Goal: Task Accomplishment & Management: Manage account settings

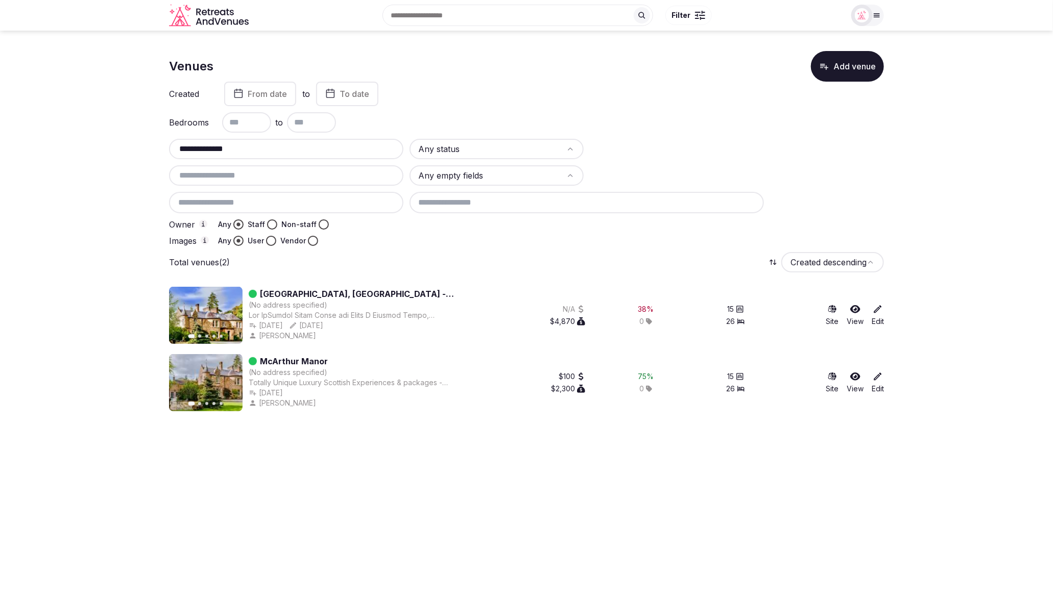
drag, startPoint x: 0, startPoint y: 0, endPoint x: 166, endPoint y: 147, distance: 221.3
click at [166, 147] on section "**********" at bounding box center [526, 227] width 1053 height 393
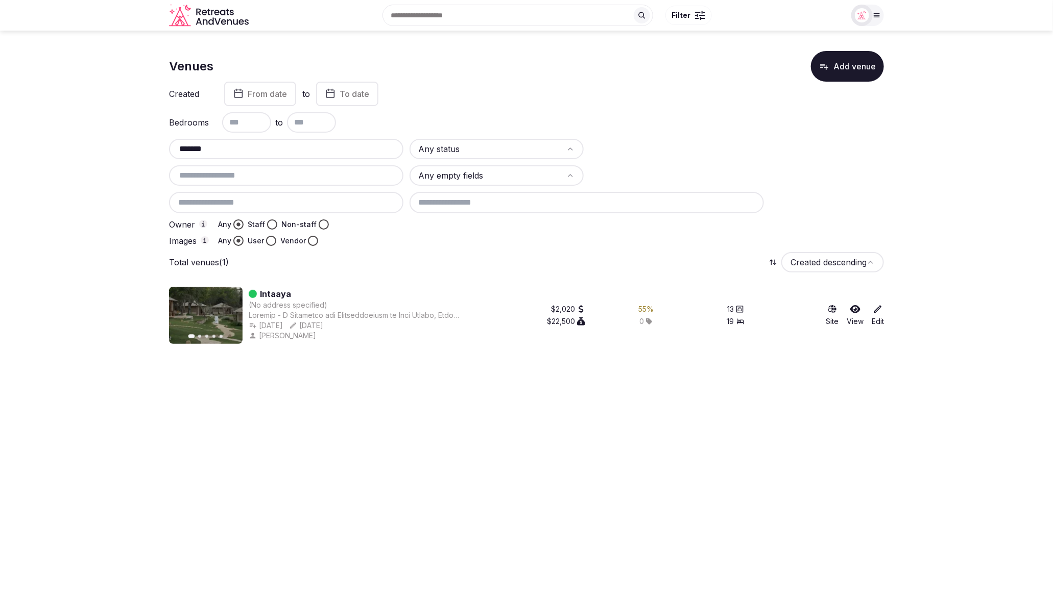
type input "*******"
click at [874, 312] on icon at bounding box center [878, 310] width 8 height 8
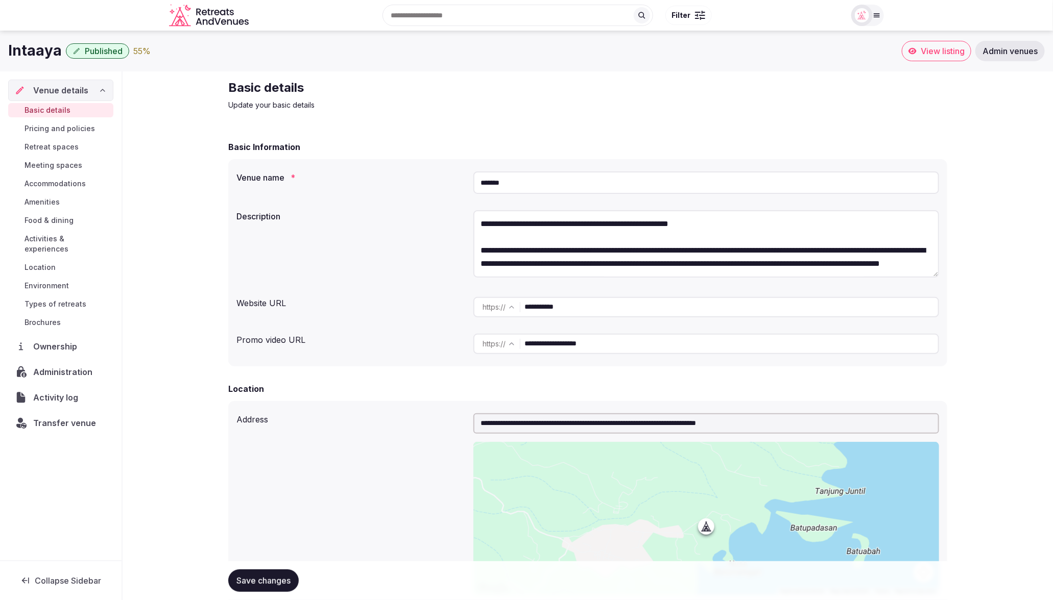
click at [136, 53] on div "55 %" at bounding box center [141, 51] width 17 height 12
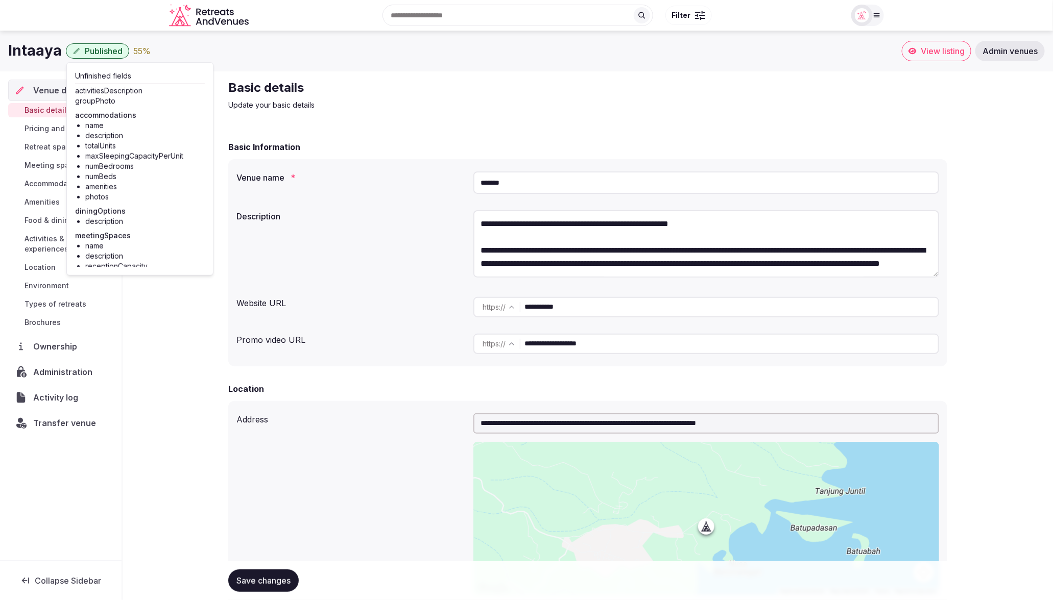
click at [867, 13] on img at bounding box center [862, 15] width 14 height 14
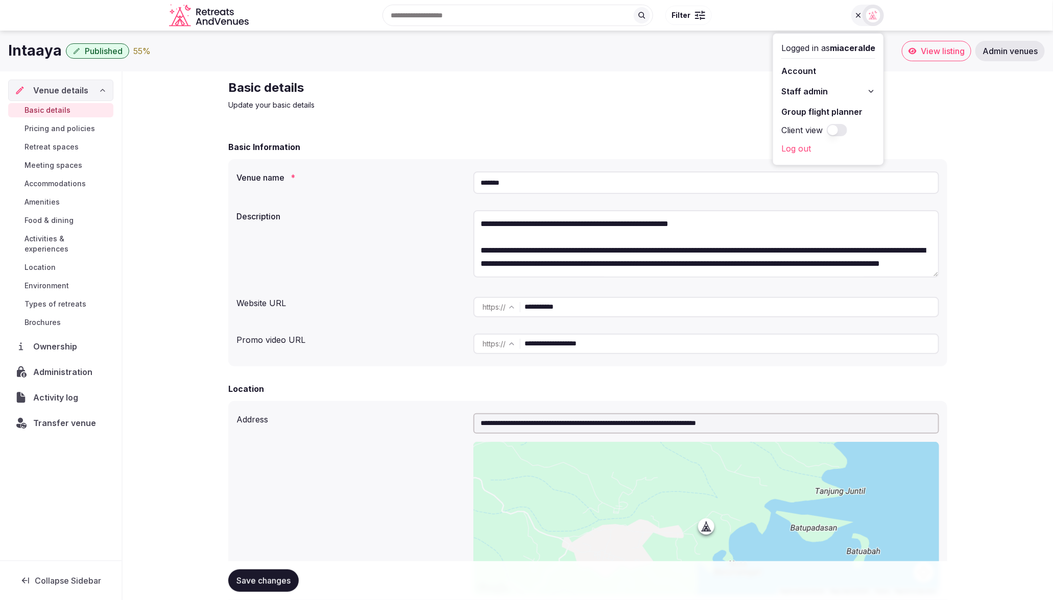
click at [837, 130] on button "Client view" at bounding box center [836, 130] width 20 height 12
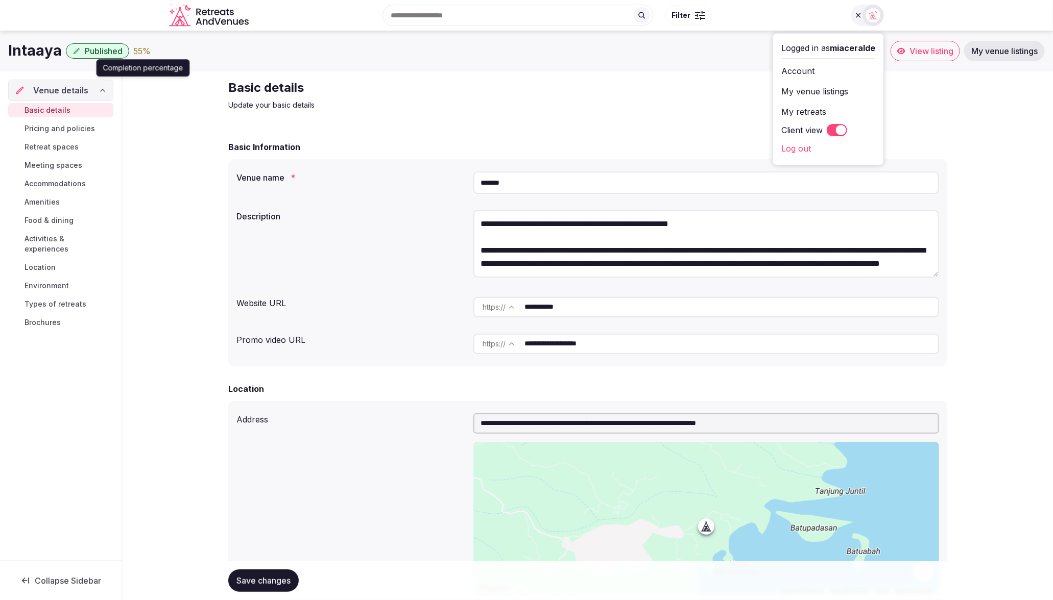
click at [139, 53] on div "55 %" at bounding box center [141, 51] width 17 height 12
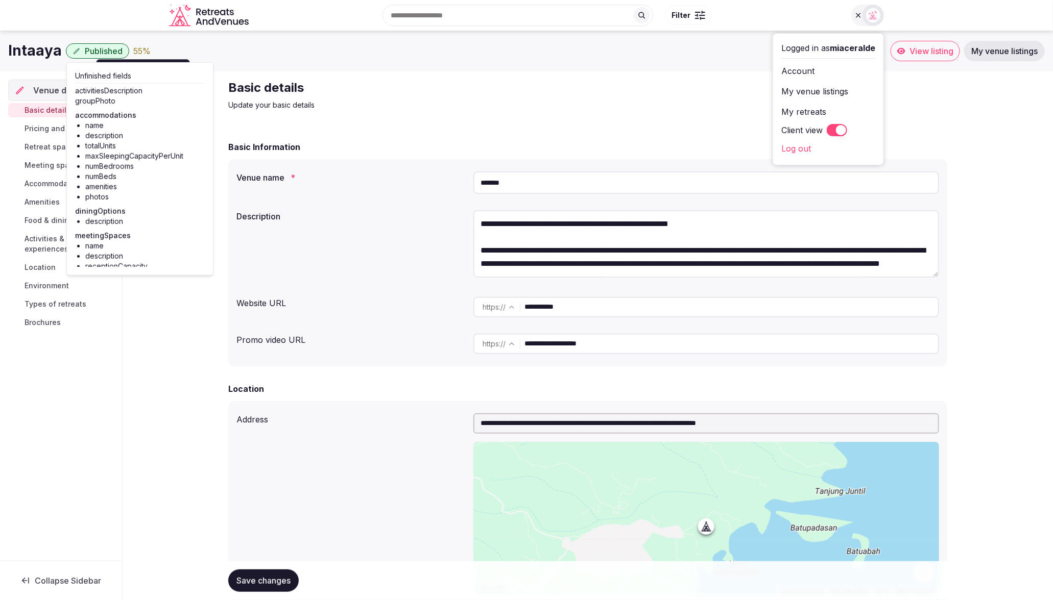
click at [491, 95] on h2 "Basic details" at bounding box center [399, 88] width 343 height 16
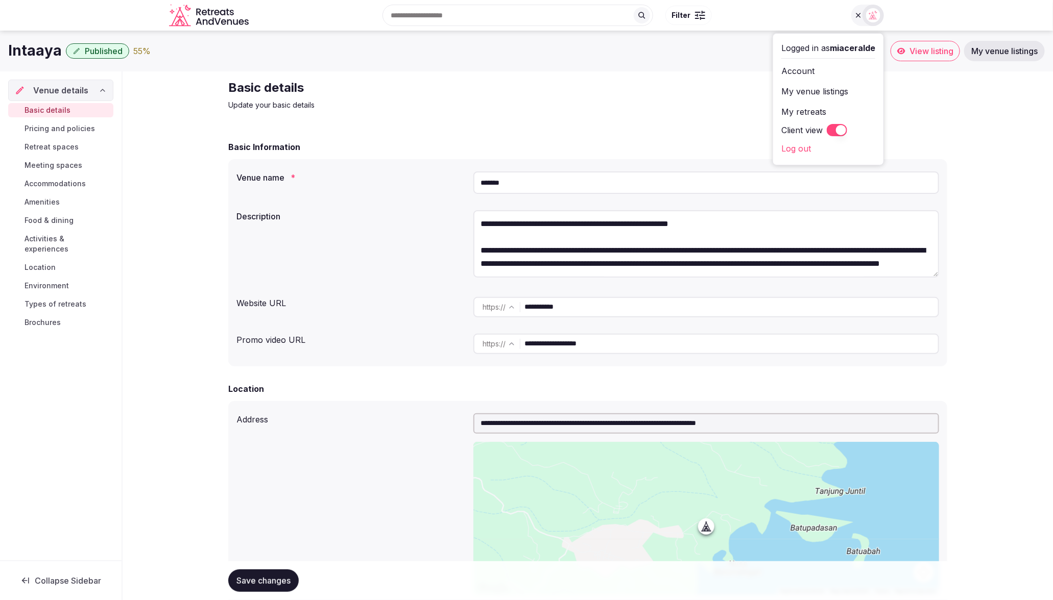
click at [835, 133] on button "Client view" at bounding box center [836, 130] width 20 height 12
click at [593, 104] on div "Basic details Update your basic details" at bounding box center [587, 95] width 719 height 31
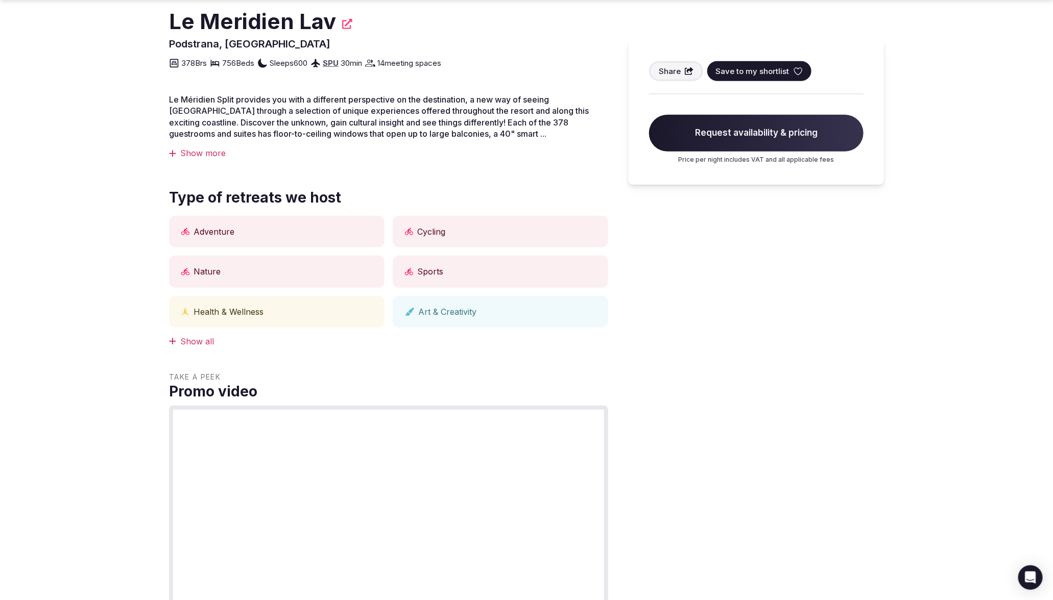
scroll to position [304, 0]
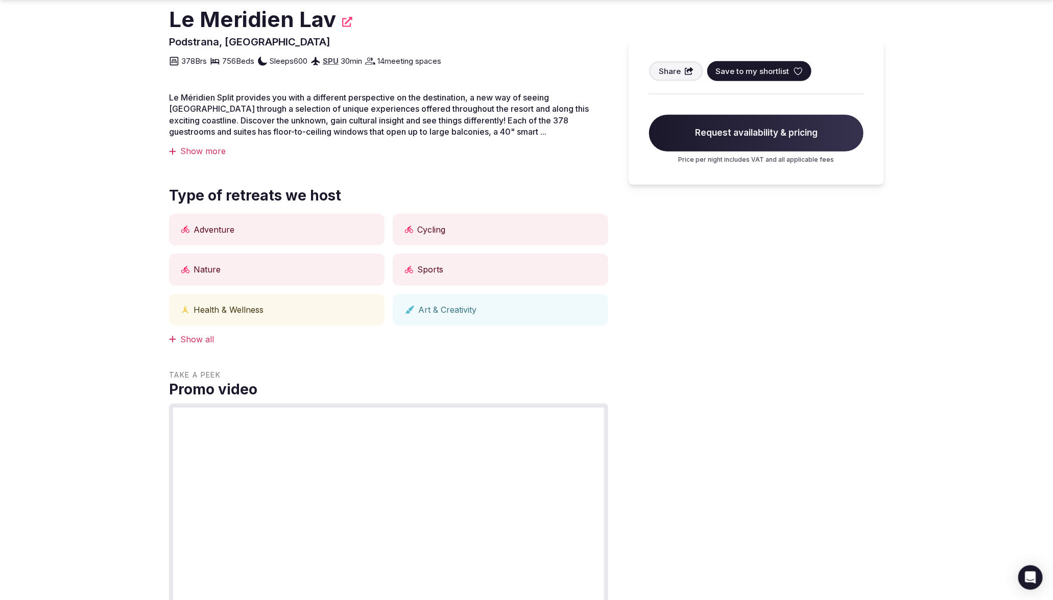
click at [192, 342] on div "Show all" at bounding box center [388, 339] width 439 height 11
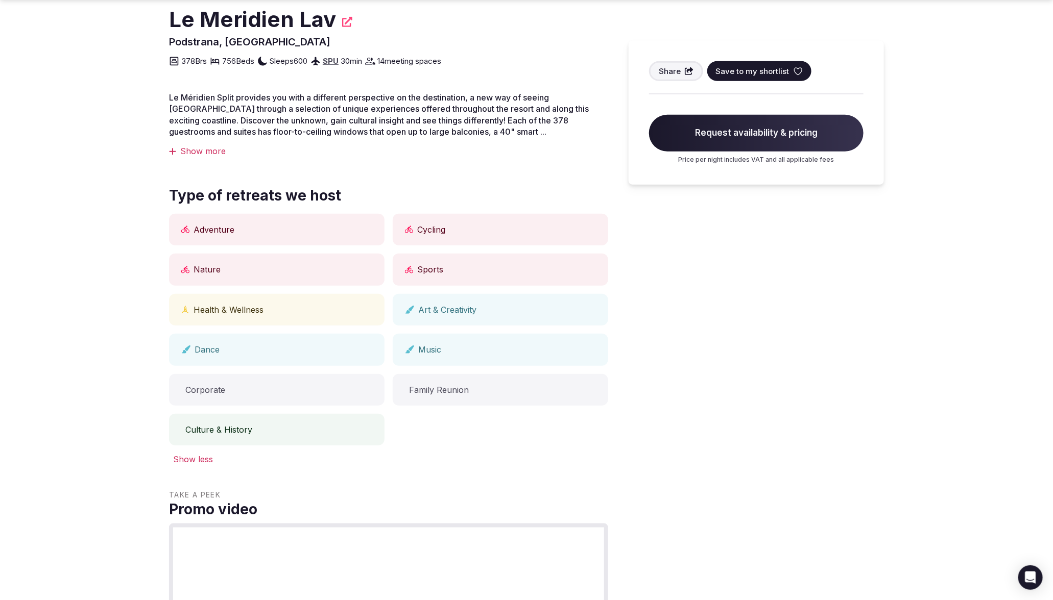
click at [737, 399] on div "Share Save to my shortlist Request availability & pricing Price per night inclu…" at bounding box center [755, 592] width 255 height 1175
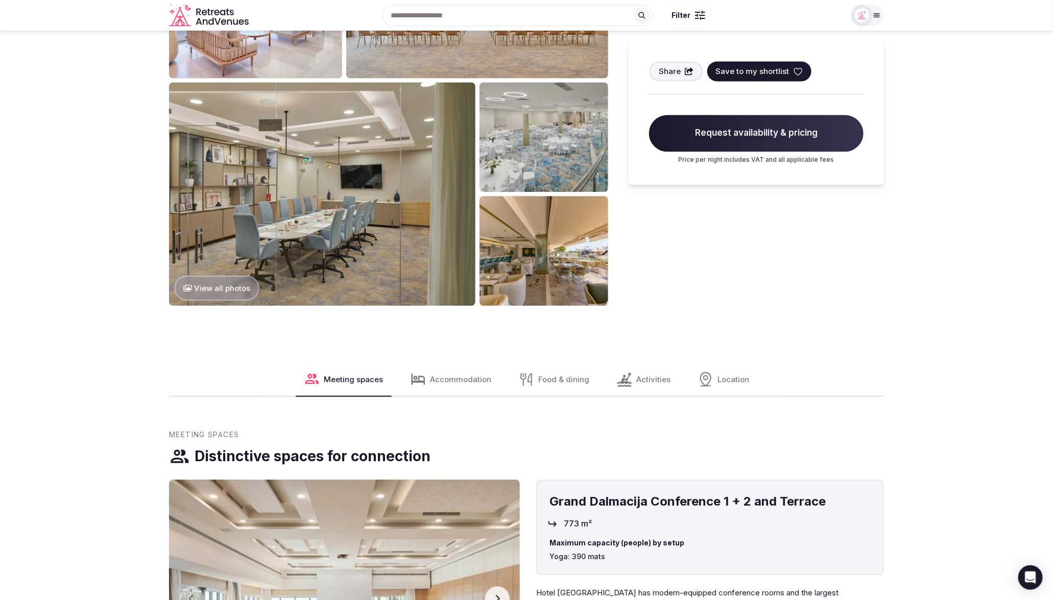
scroll to position [1157, 0]
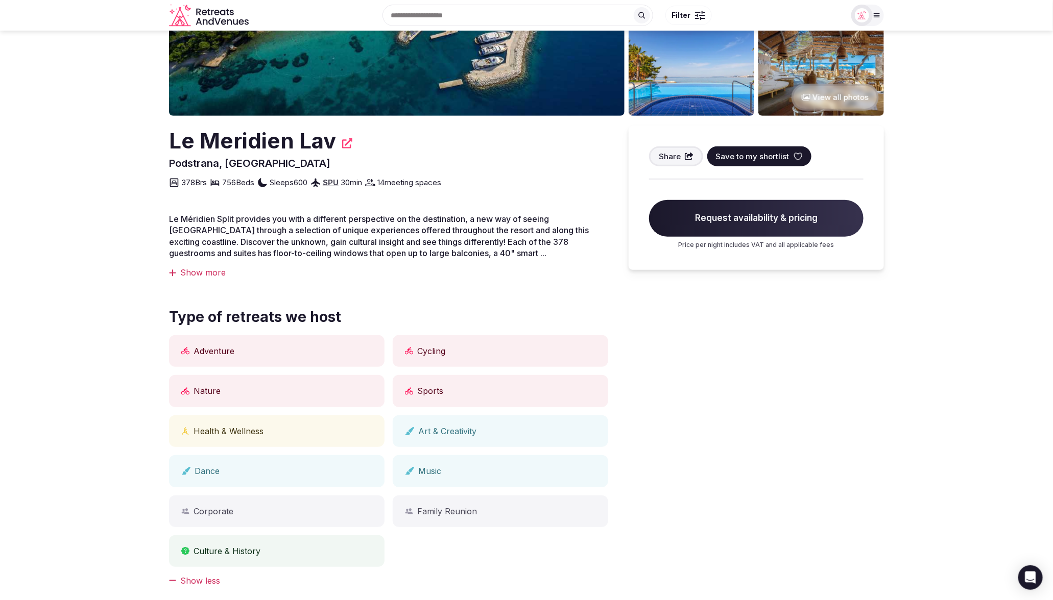
scroll to position [0, 0]
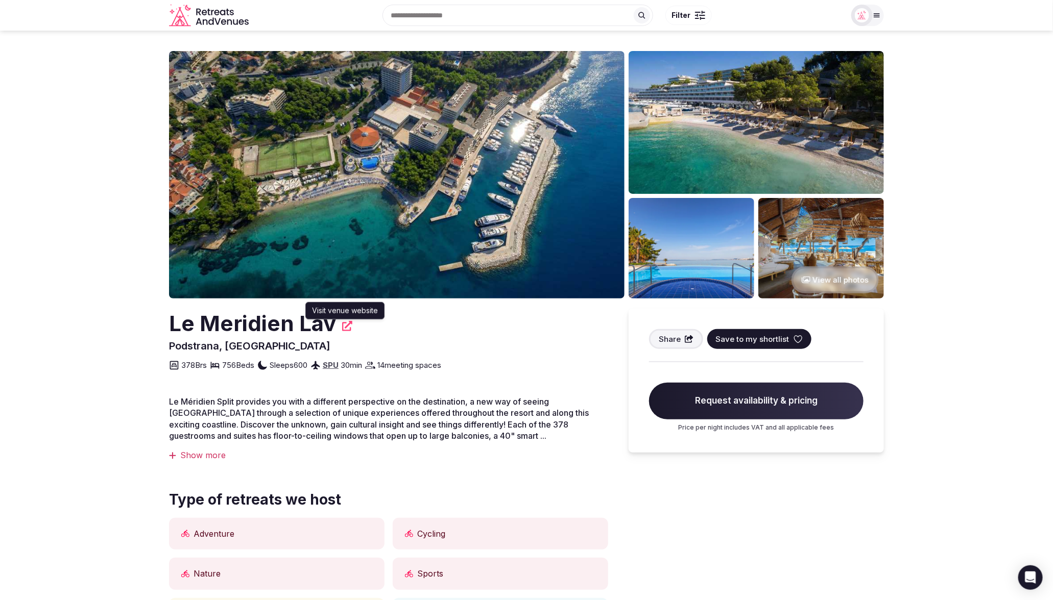
click at [346, 327] on icon at bounding box center [347, 326] width 10 height 10
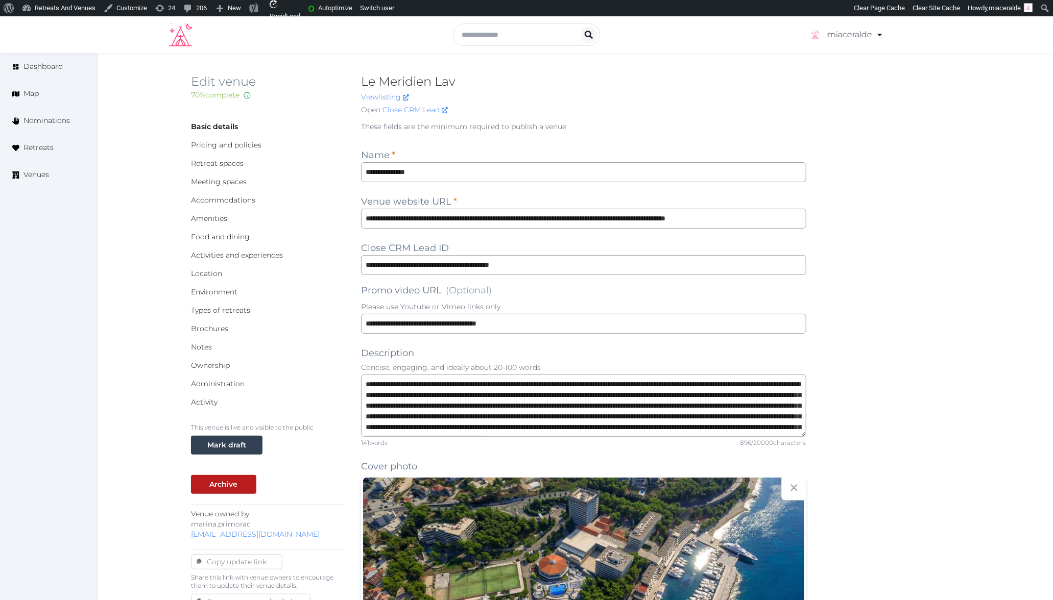
click at [777, 123] on p "These fields are the minimum required to publish a venue" at bounding box center [583, 126] width 445 height 10
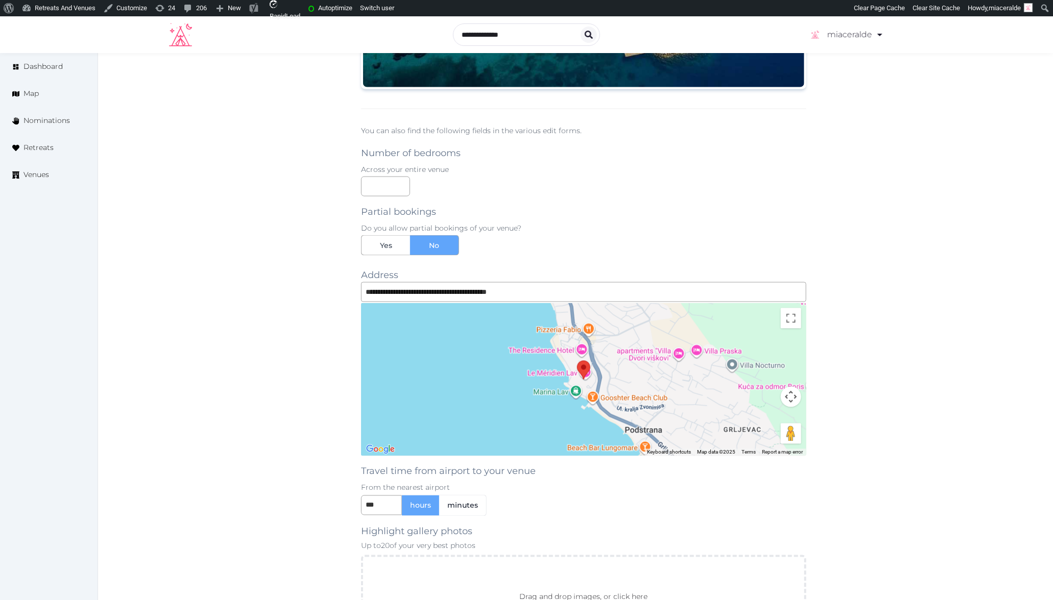
scroll to position [646, 0]
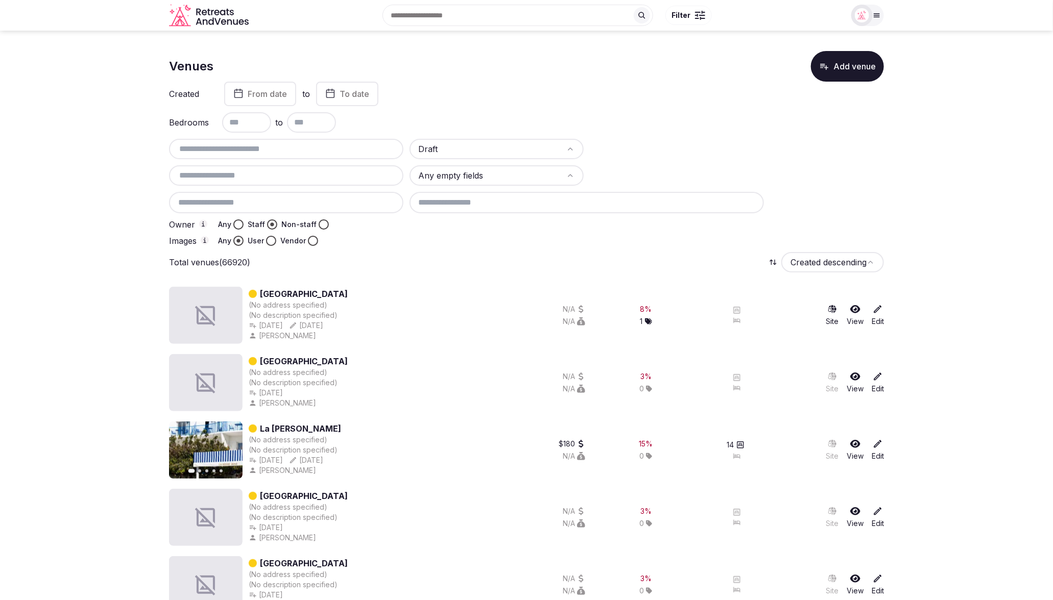
click at [212, 152] on input "text" at bounding box center [286, 149] width 226 height 12
paste input "**********"
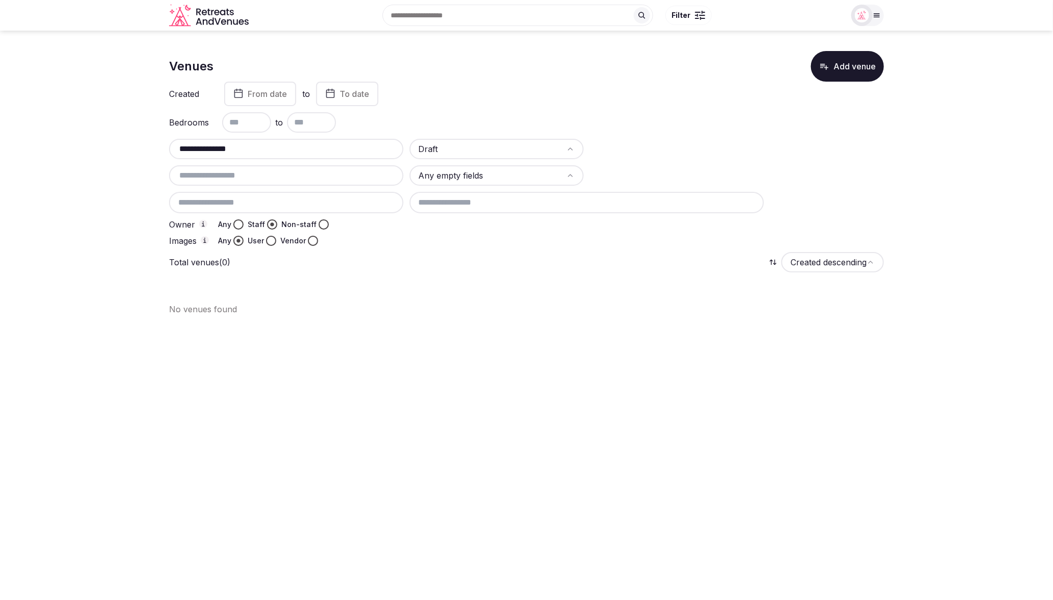
type input "**********"
click at [125, 148] on section "**********" at bounding box center [526, 179] width 1053 height 297
click at [455, 151] on html "**********" at bounding box center [526, 300] width 1053 height 600
click at [237, 225] on button "Any" at bounding box center [238, 225] width 10 height 10
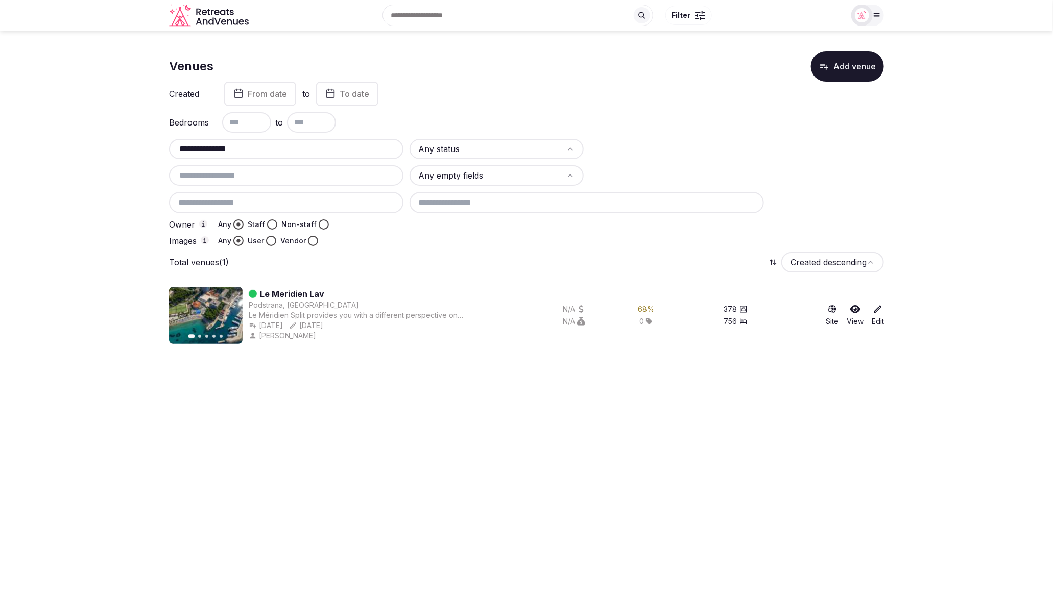
click at [877, 311] on icon at bounding box center [877, 309] width 10 height 10
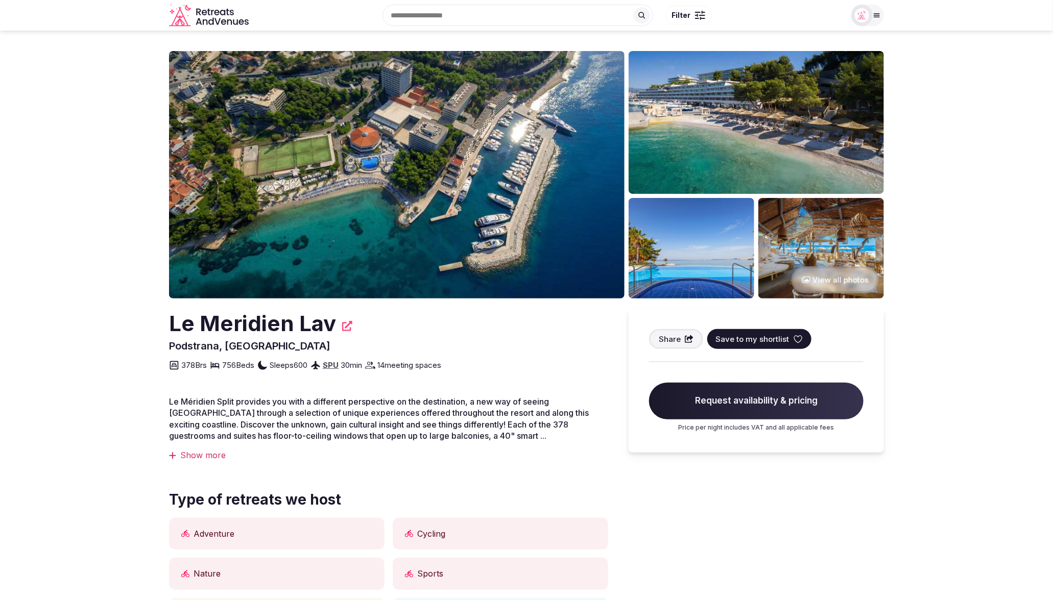
click at [418, 326] on div "Le Meridien Lav" at bounding box center [388, 324] width 439 height 30
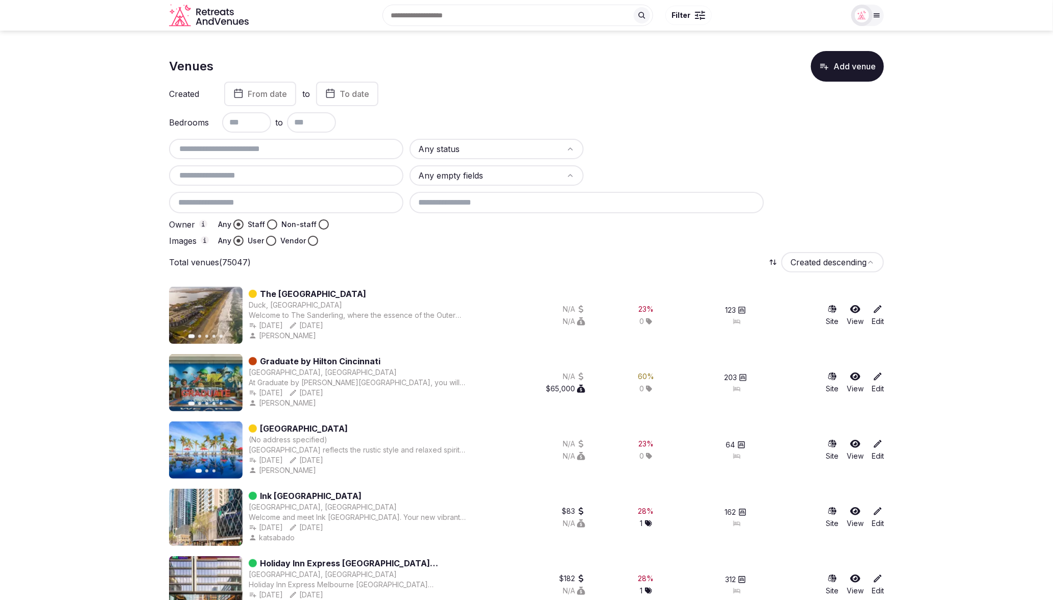
click at [207, 149] on input "text" at bounding box center [286, 149] width 226 height 12
paste input "**********"
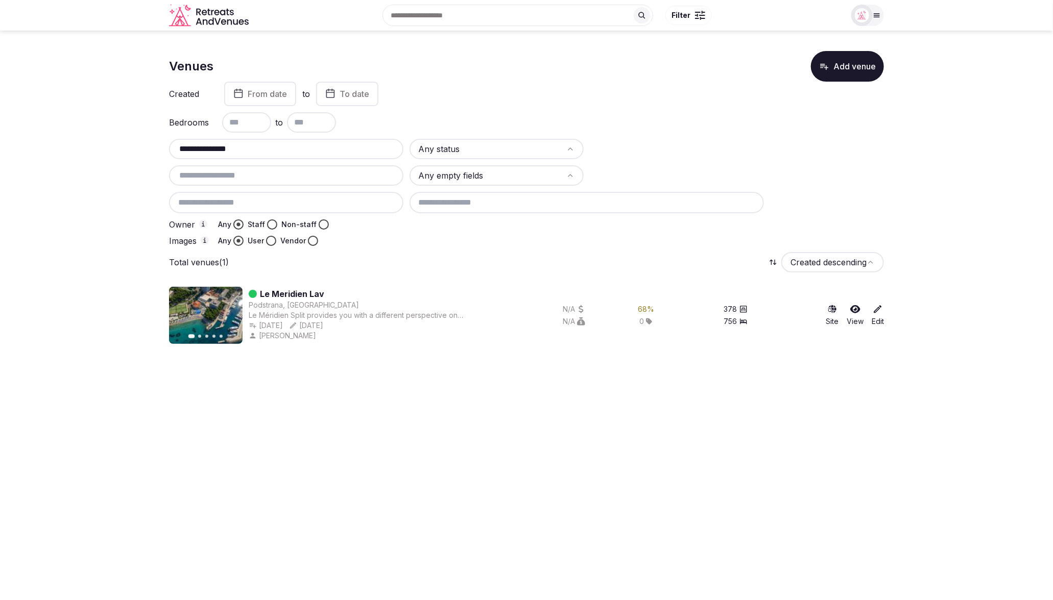
drag, startPoint x: 245, startPoint y: 143, endPoint x: 158, endPoint y: 144, distance: 86.8
click at [158, 144] on section "**********" at bounding box center [526, 194] width 1053 height 326
paste input "**********"
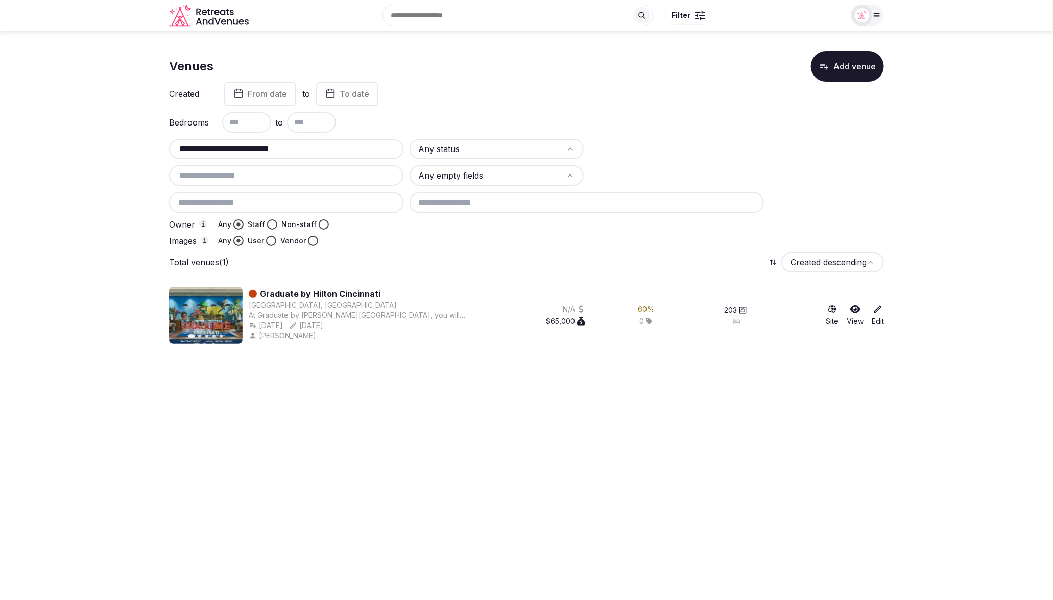
type input "**********"
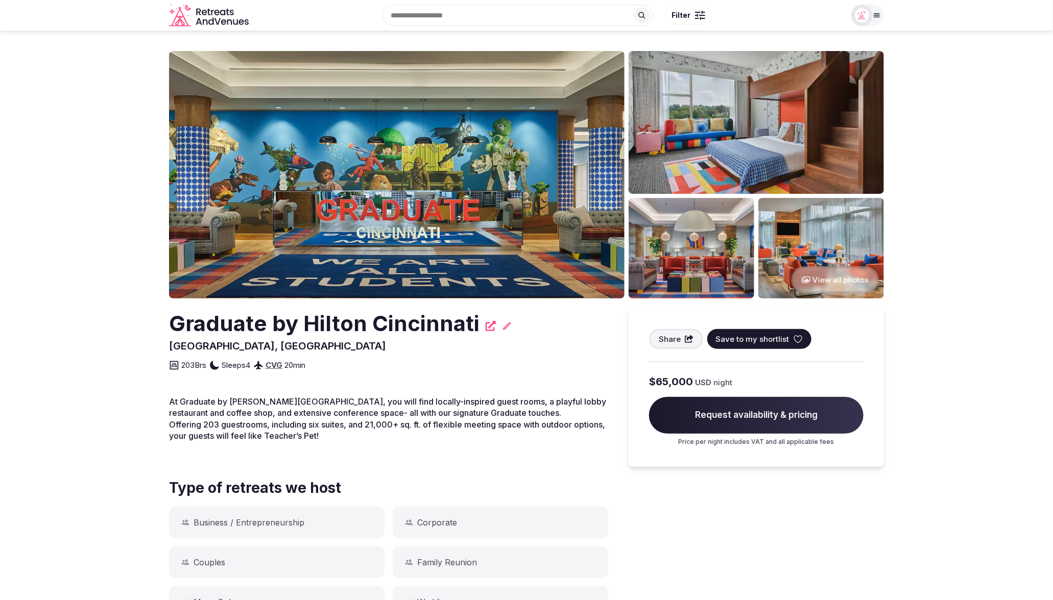
click at [940, 332] on section "View all photos Graduate by [GEOGRAPHIC_DATA], [GEOGRAPHIC_DATA] Share Save to …" at bounding box center [526, 535] width 1053 height 1008
click at [502, 326] on icon at bounding box center [507, 326] width 10 height 10
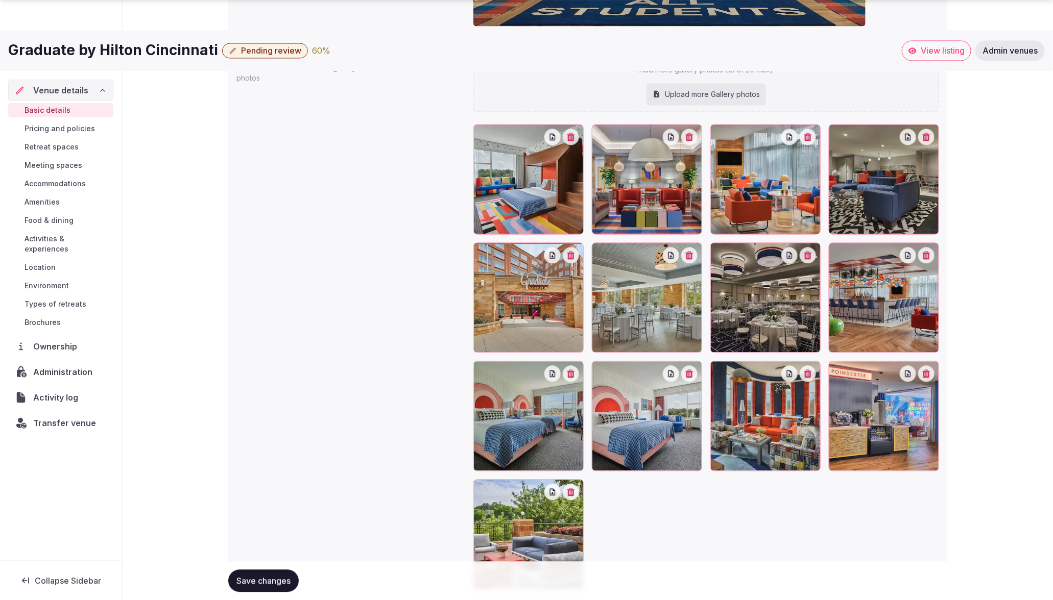
scroll to position [1055, 0]
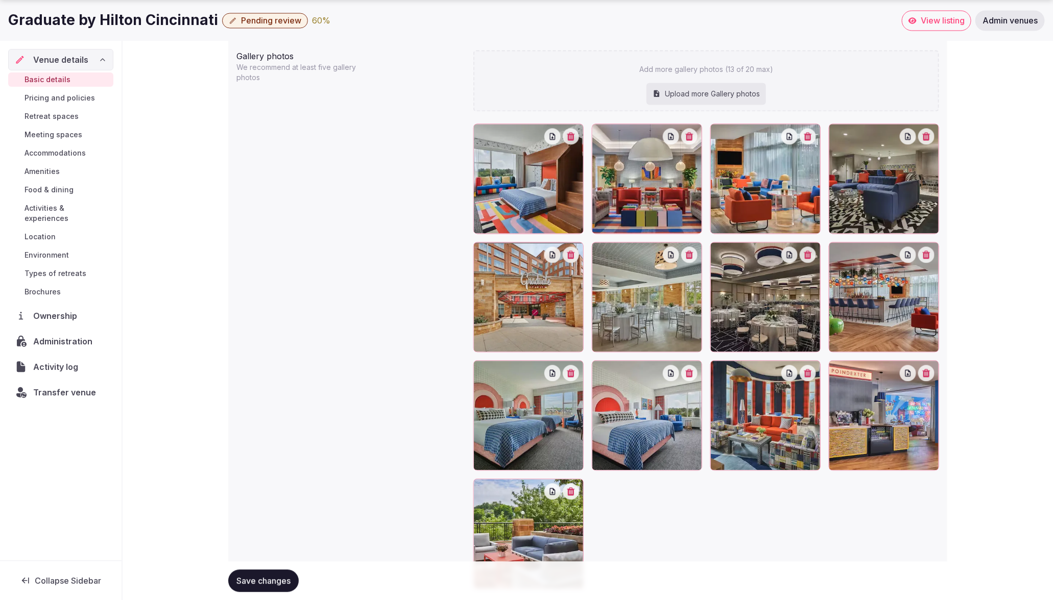
click at [503, 301] on div at bounding box center [528, 297] width 110 height 110
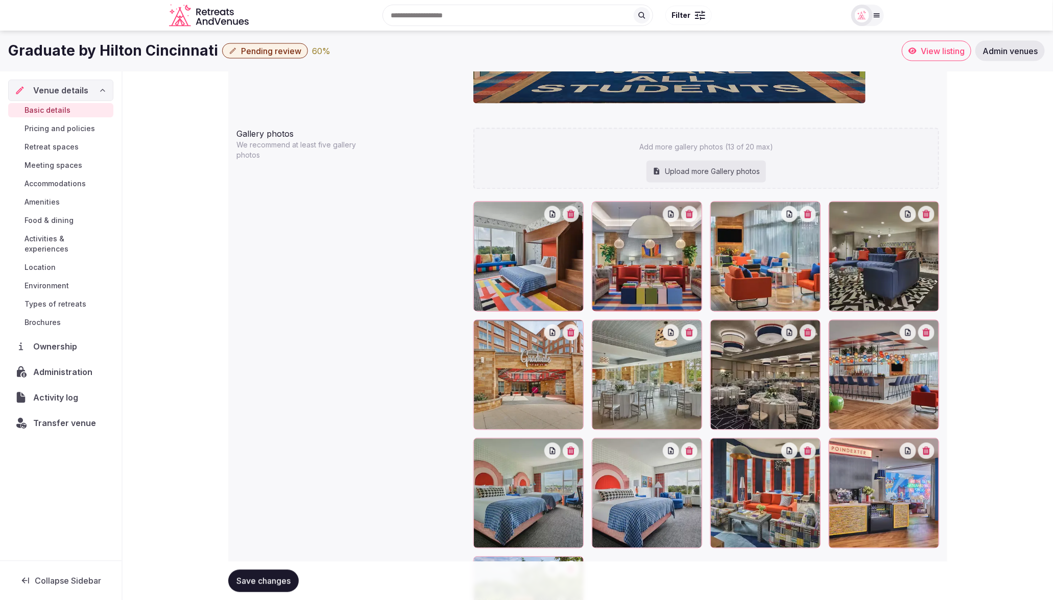
scroll to position [969, 0]
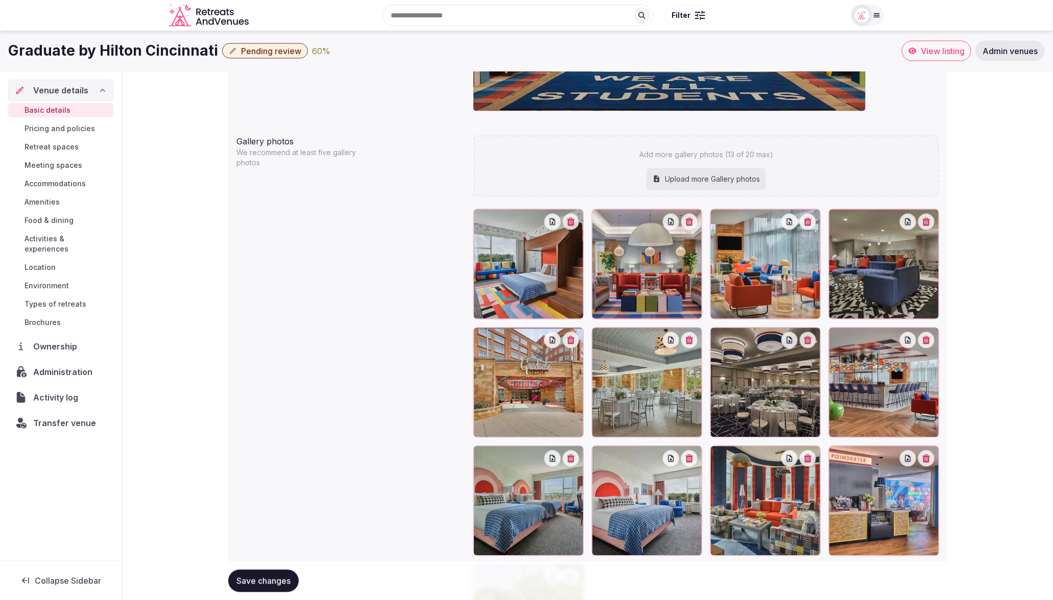
click at [568, 343] on button "button" at bounding box center [571, 340] width 16 height 16
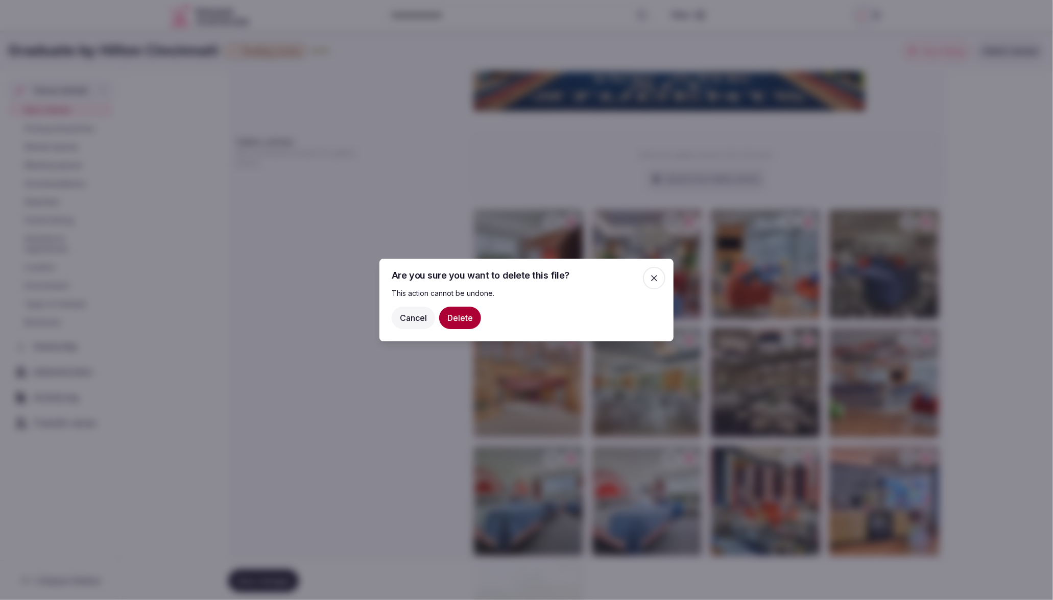
click at [455, 319] on button "Delete" at bounding box center [460, 318] width 42 height 22
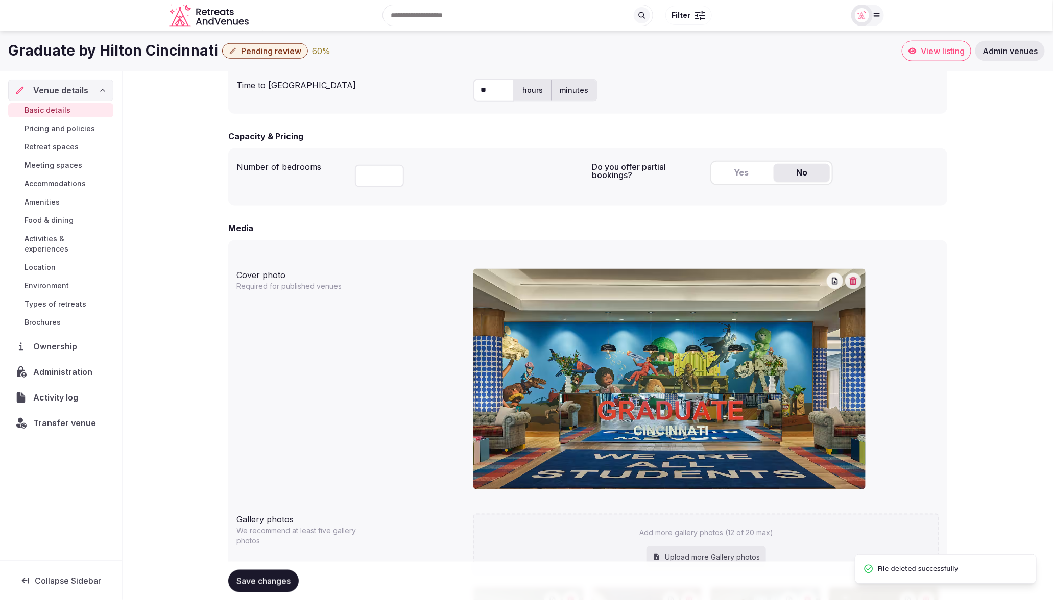
scroll to position [572, 0]
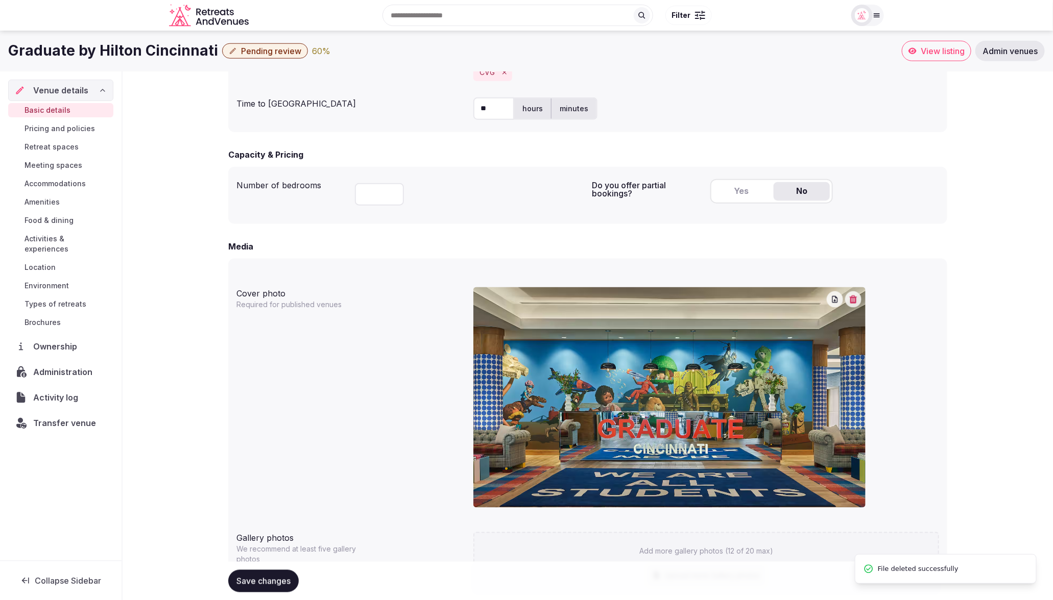
click at [856, 300] on icon "button" at bounding box center [853, 300] width 8 height 8
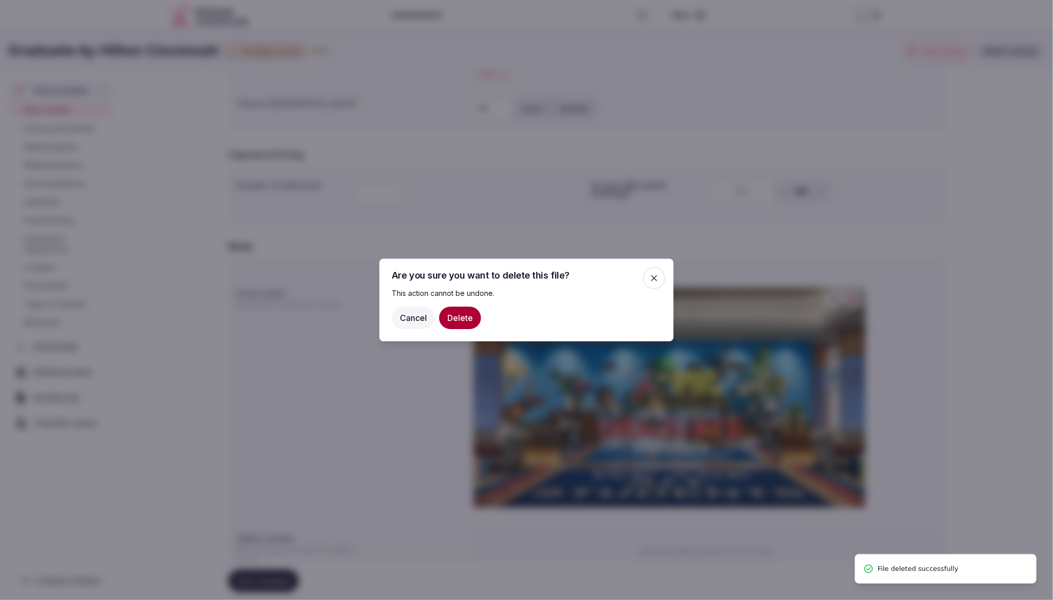
click at [458, 317] on button "Delete" at bounding box center [460, 318] width 42 height 22
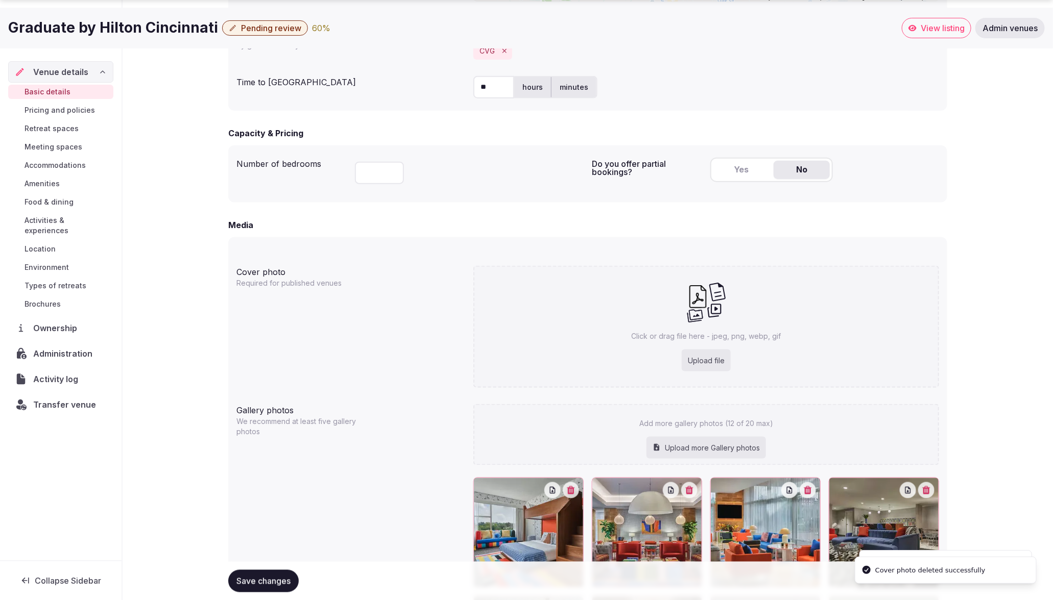
scroll to position [600, 0]
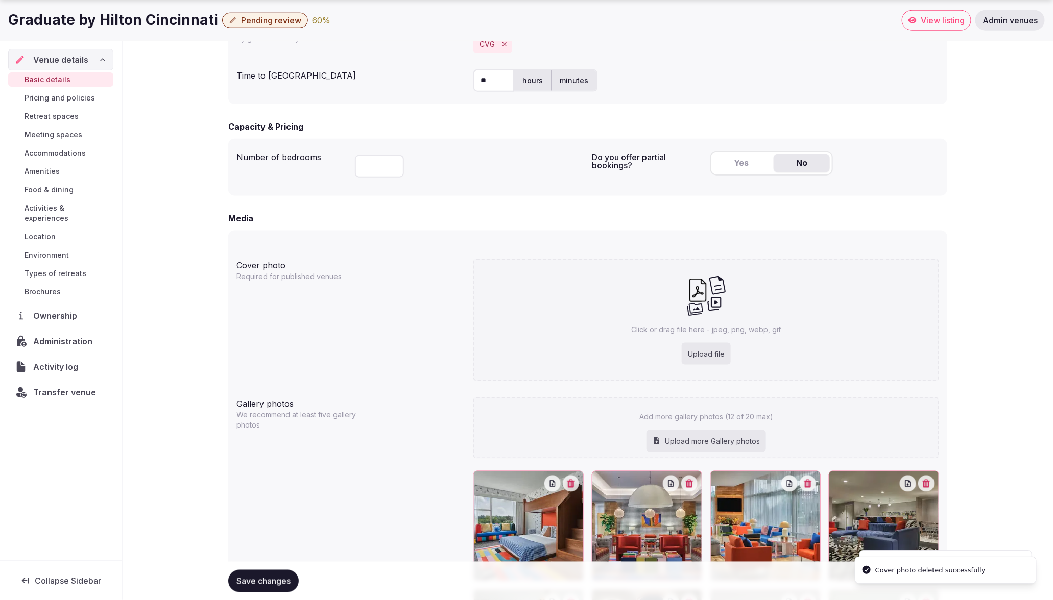
click at [703, 353] on div "Upload file" at bounding box center [705, 354] width 49 height 22
type input "**********"
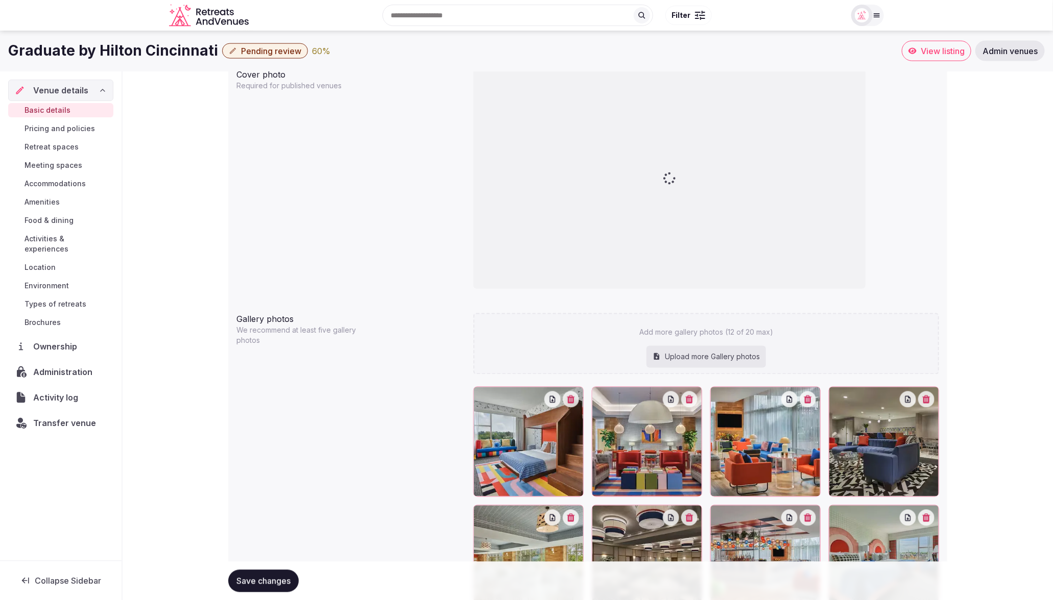
scroll to position [797, 0]
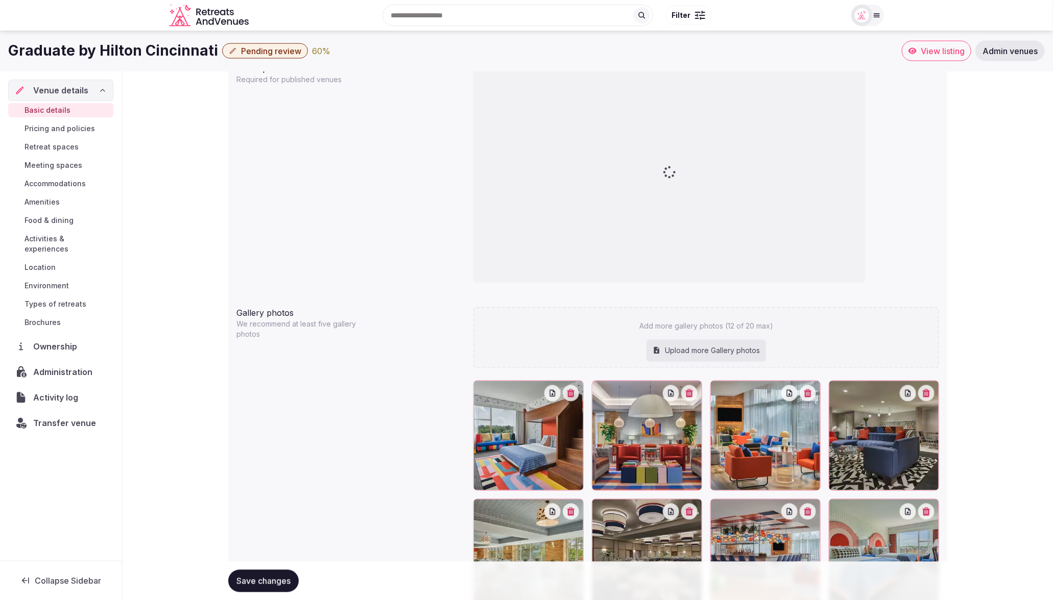
click at [682, 353] on div "Upload more Gallery photos" at bounding box center [705, 351] width 119 height 22
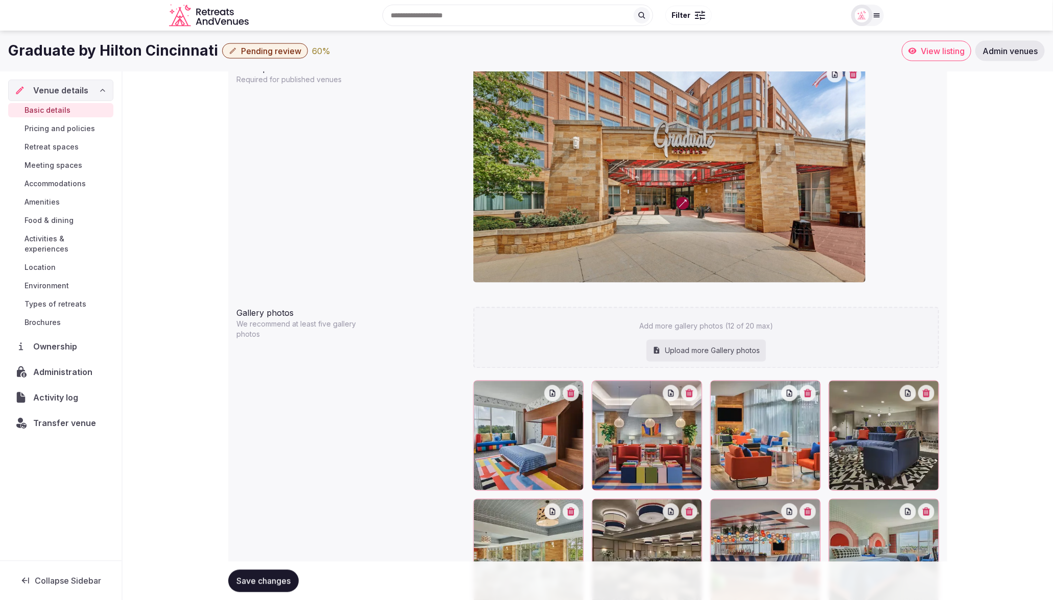
click at [733, 357] on div "Upload more Gallery photos" at bounding box center [705, 351] width 119 height 22
type input "**********"
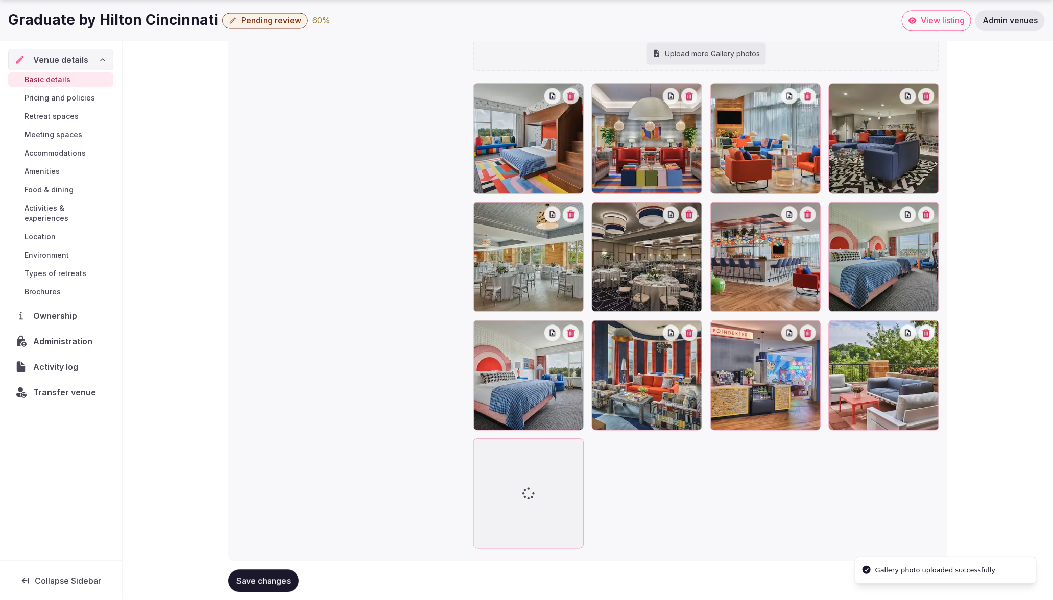
scroll to position [1127, 0]
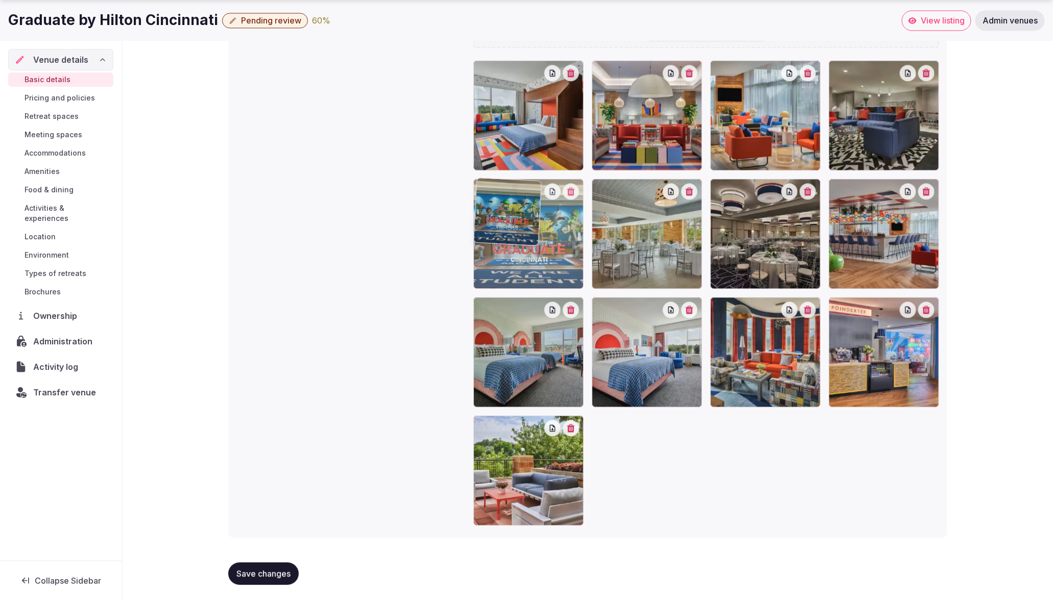
drag, startPoint x: 534, startPoint y: 468, endPoint x: 523, endPoint y: 255, distance: 213.6
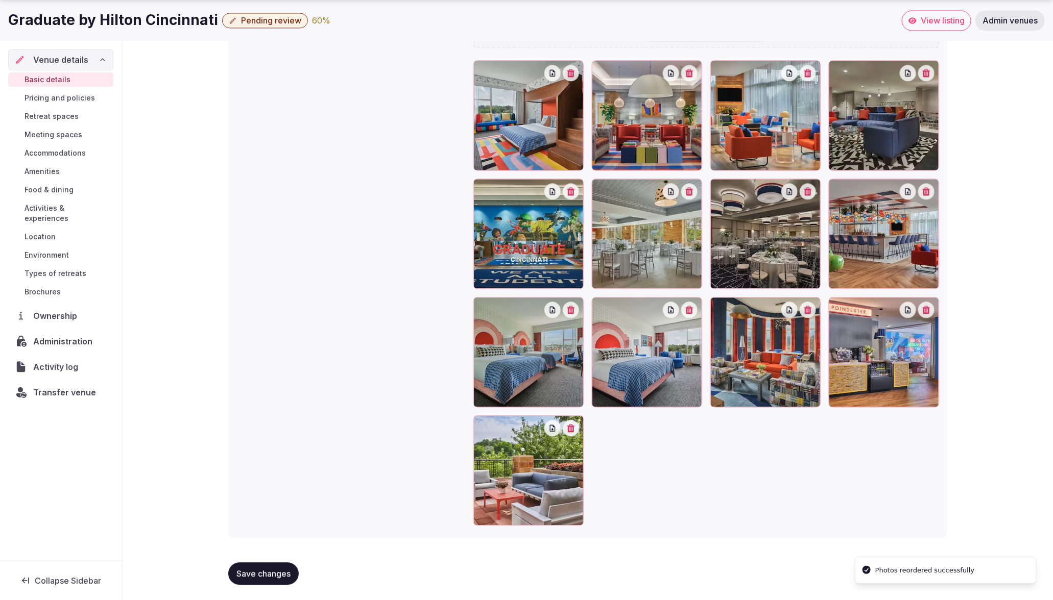
click at [771, 477] on div at bounding box center [706, 293] width 466 height 466
click at [278, 574] on span "Save changes" at bounding box center [263, 574] width 54 height 10
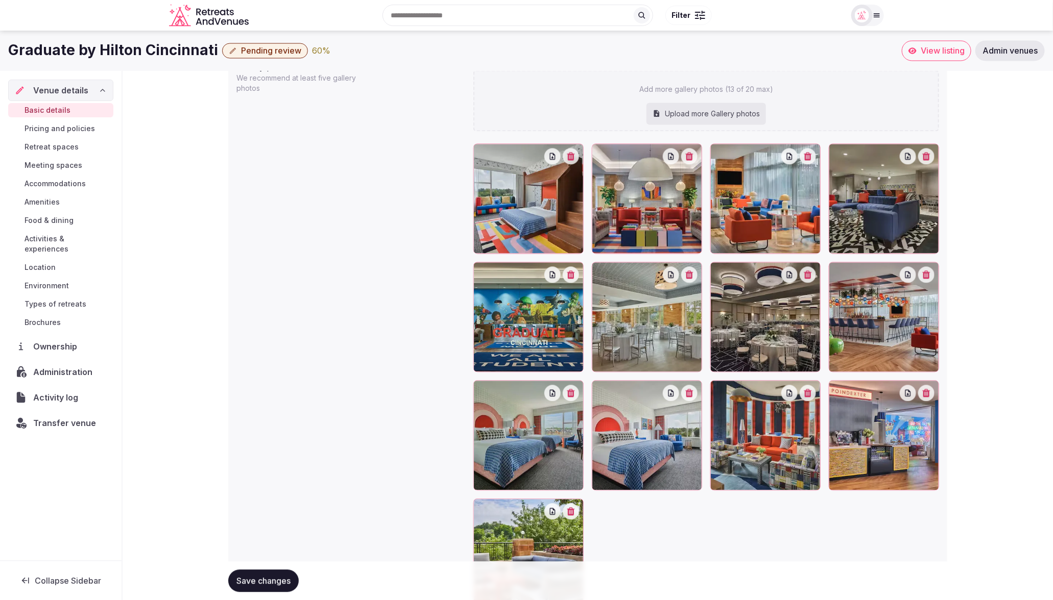
scroll to position [1009, 0]
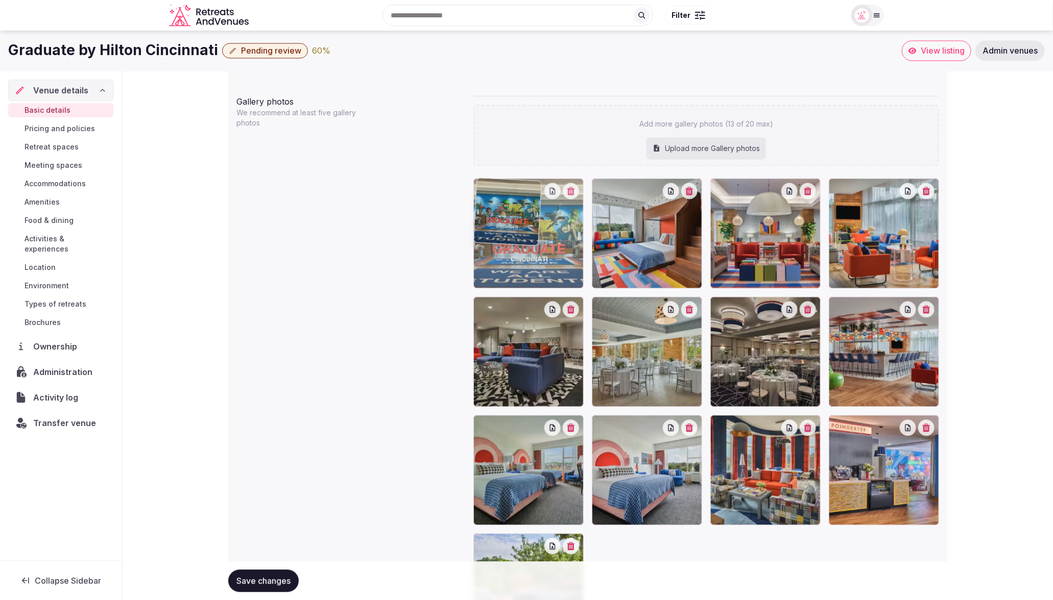
drag, startPoint x: 550, startPoint y: 362, endPoint x: 551, endPoint y: 273, distance: 88.8
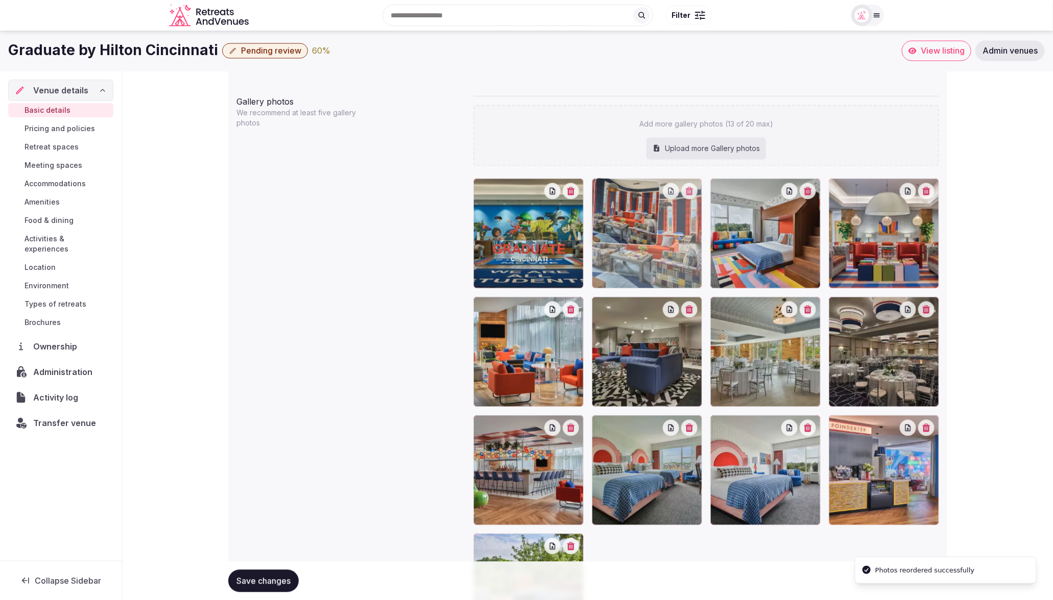
drag, startPoint x: 774, startPoint y: 498, endPoint x: 642, endPoint y: 266, distance: 266.8
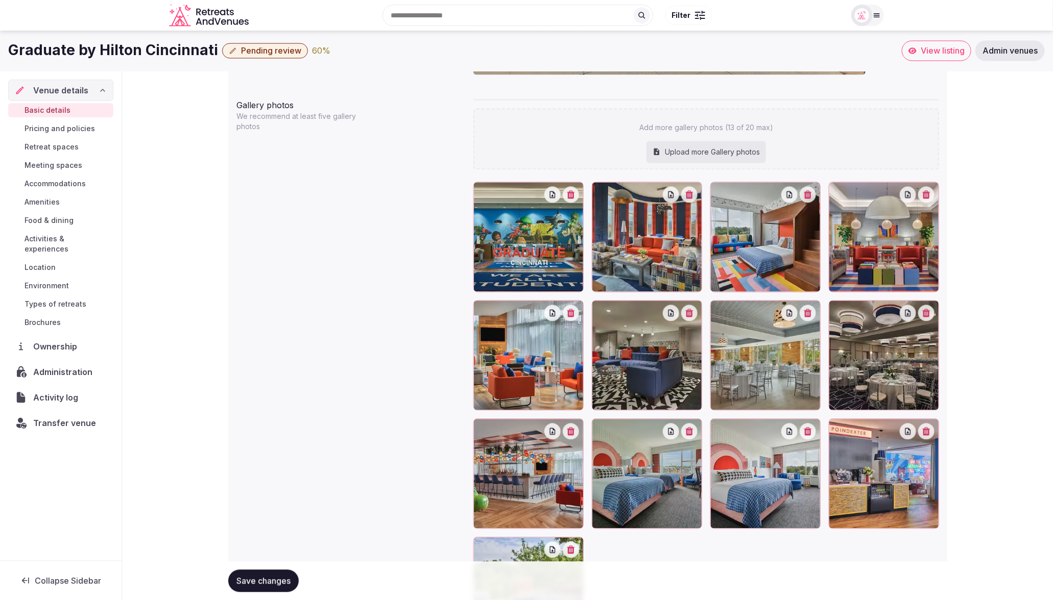
scroll to position [1003, 0]
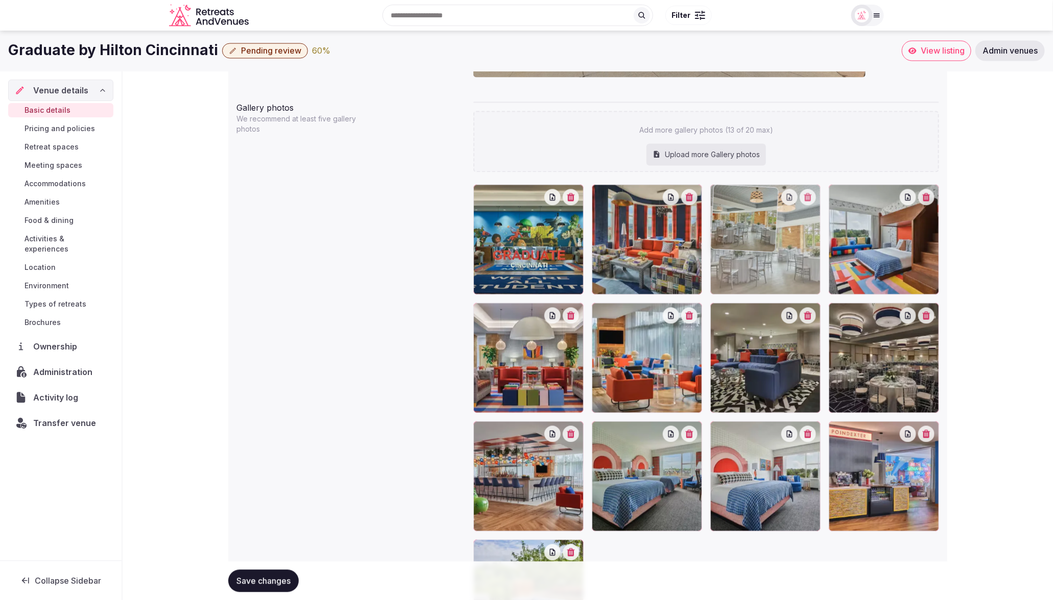
drag, startPoint x: 784, startPoint y: 363, endPoint x: 816, endPoint y: 296, distance: 74.4
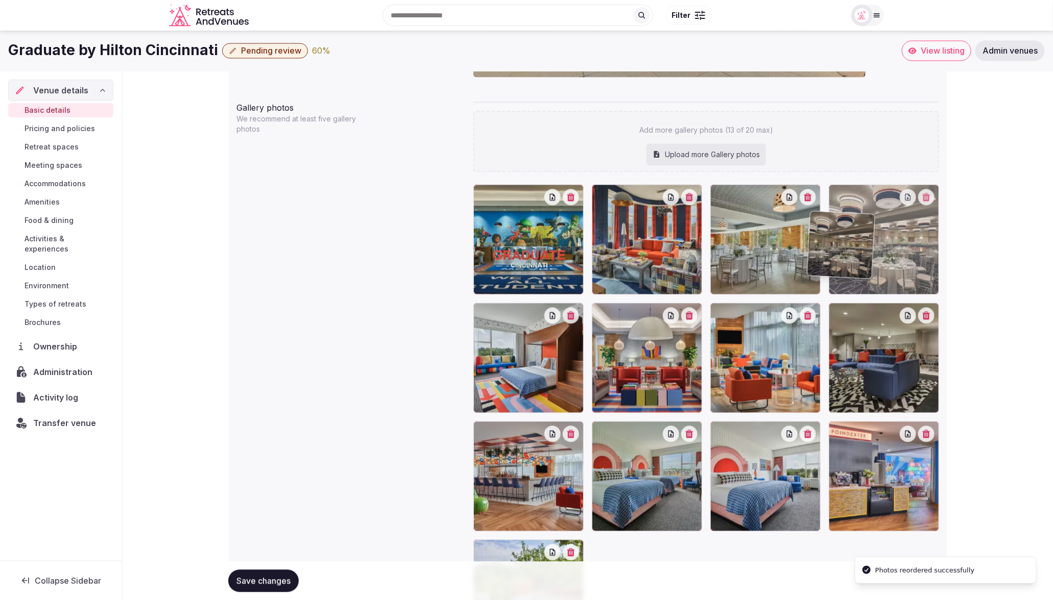
drag, startPoint x: 895, startPoint y: 363, endPoint x: 876, endPoint y: 277, distance: 88.2
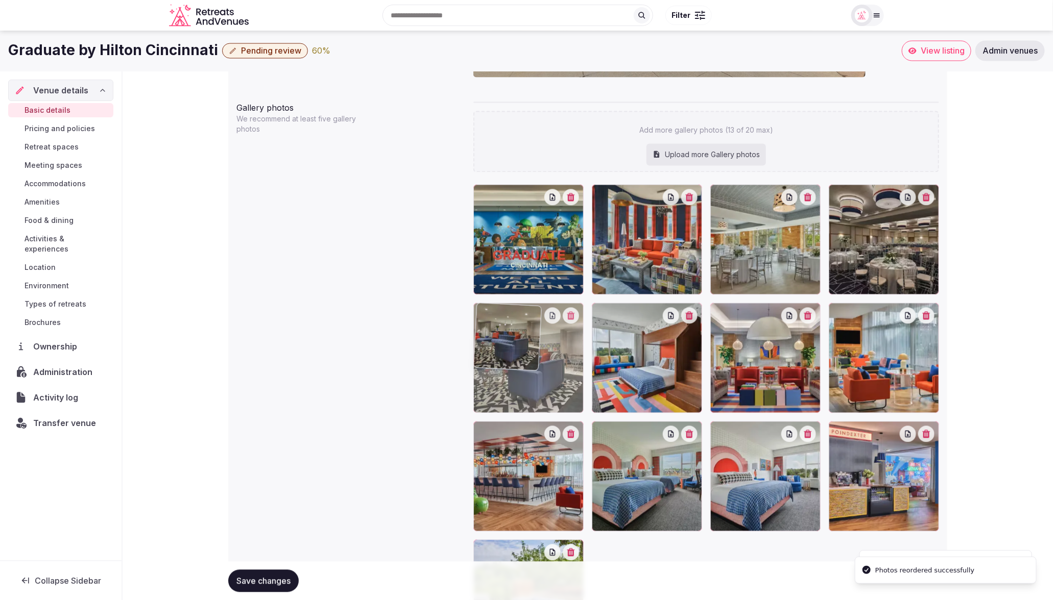
drag, startPoint x: 909, startPoint y: 372, endPoint x: 637, endPoint y: 375, distance: 272.6
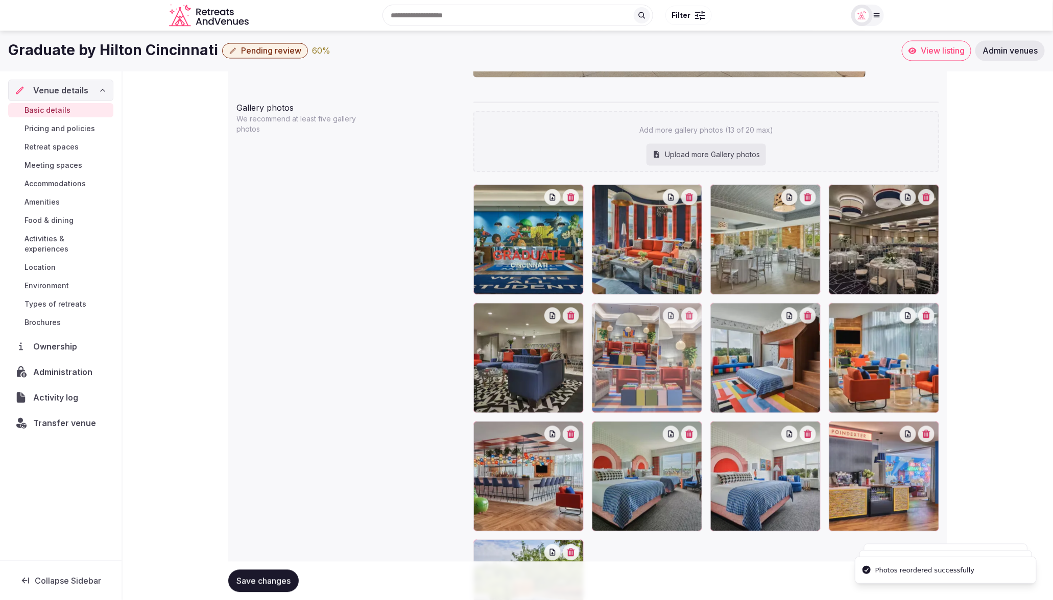
drag, startPoint x: 776, startPoint y: 377, endPoint x: 670, endPoint y: 377, distance: 106.2
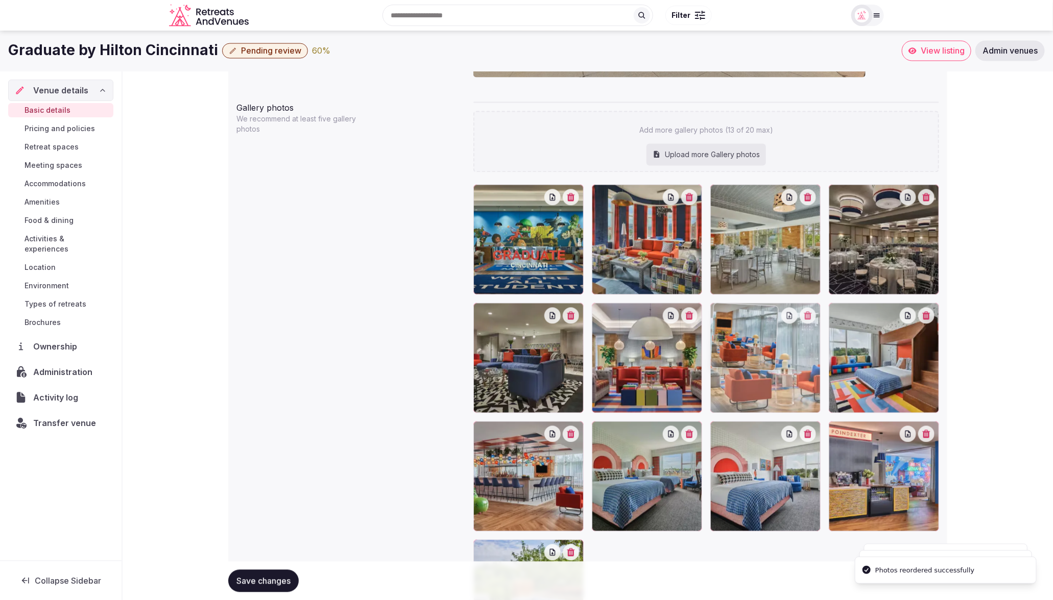
drag, startPoint x: 853, startPoint y: 380, endPoint x: 768, endPoint y: 379, distance: 84.7
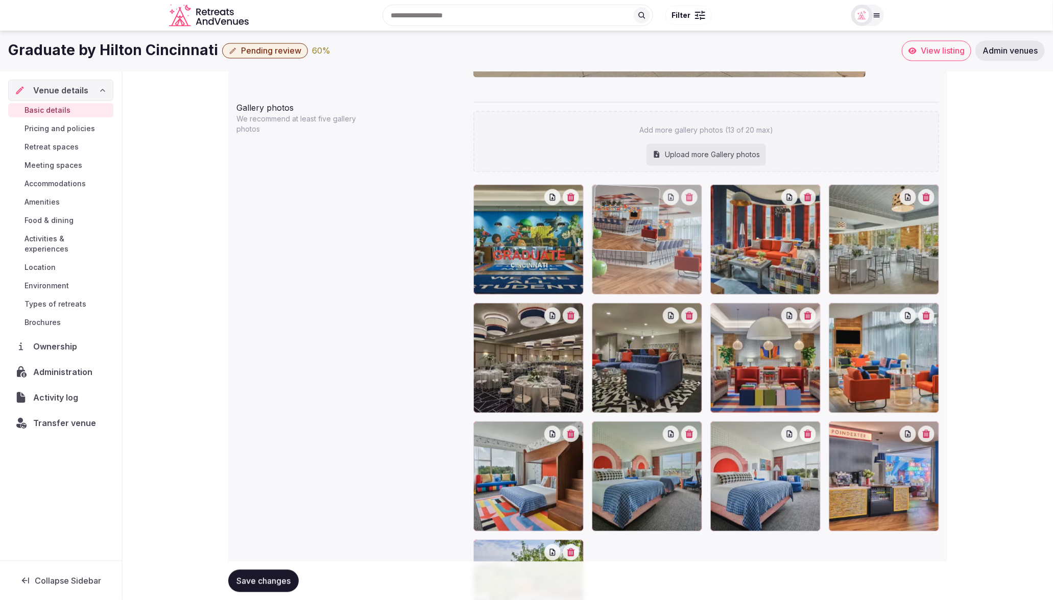
drag, startPoint x: 559, startPoint y: 478, endPoint x: 677, endPoint y: 267, distance: 241.3
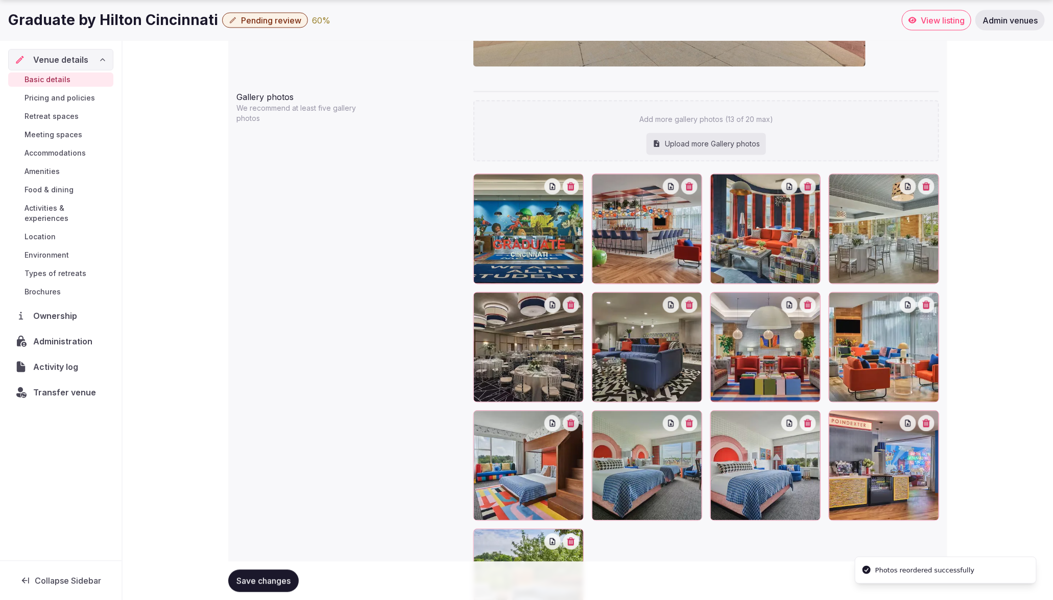
scroll to position [1016, 0]
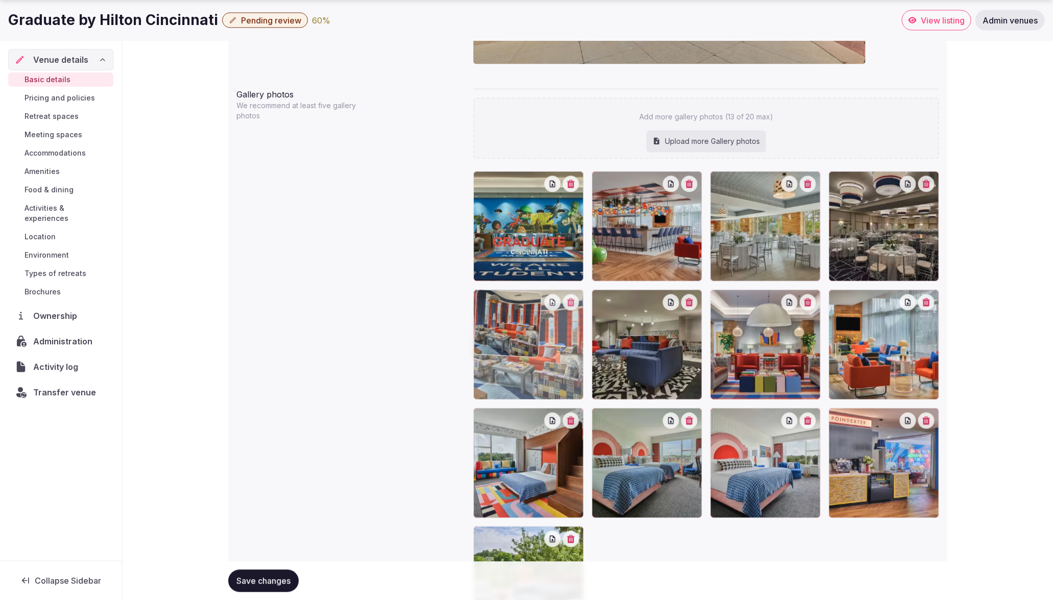
drag, startPoint x: 776, startPoint y: 225, endPoint x: 586, endPoint y: 362, distance: 234.8
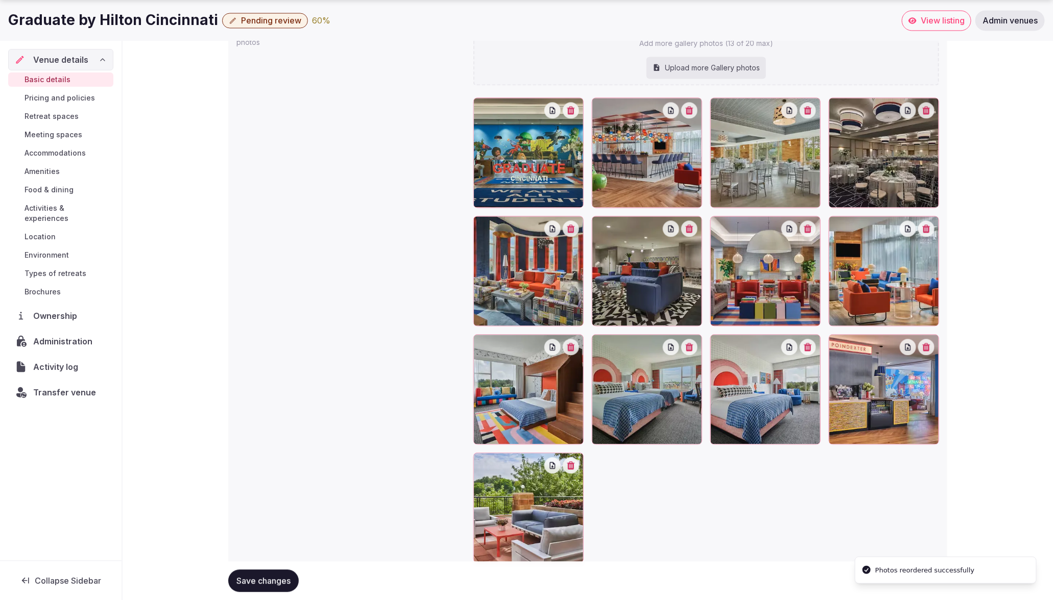
scroll to position [1127, 0]
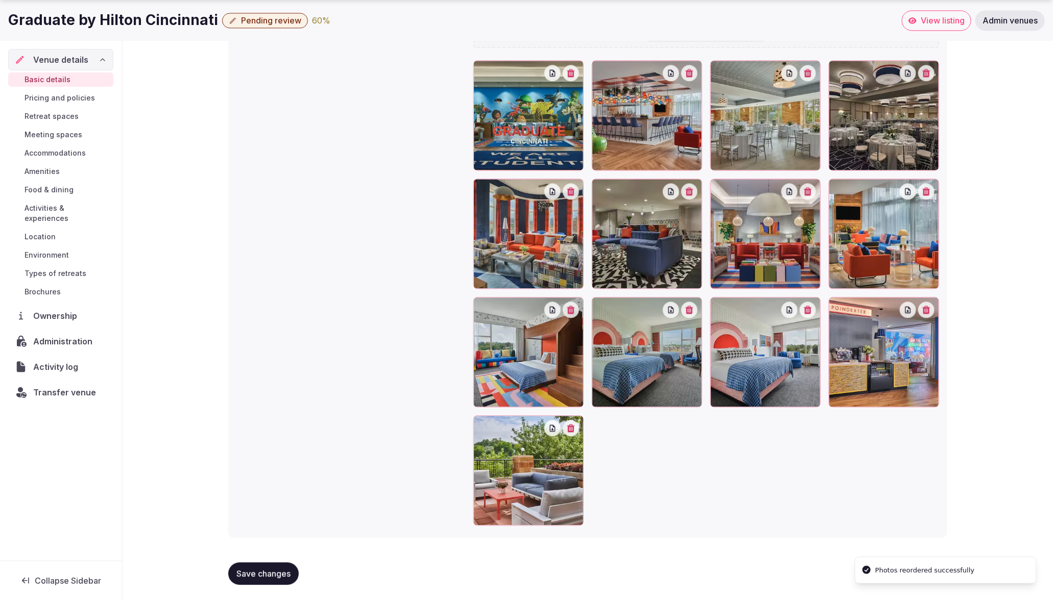
click at [266, 574] on span "Save changes" at bounding box center [263, 574] width 54 height 10
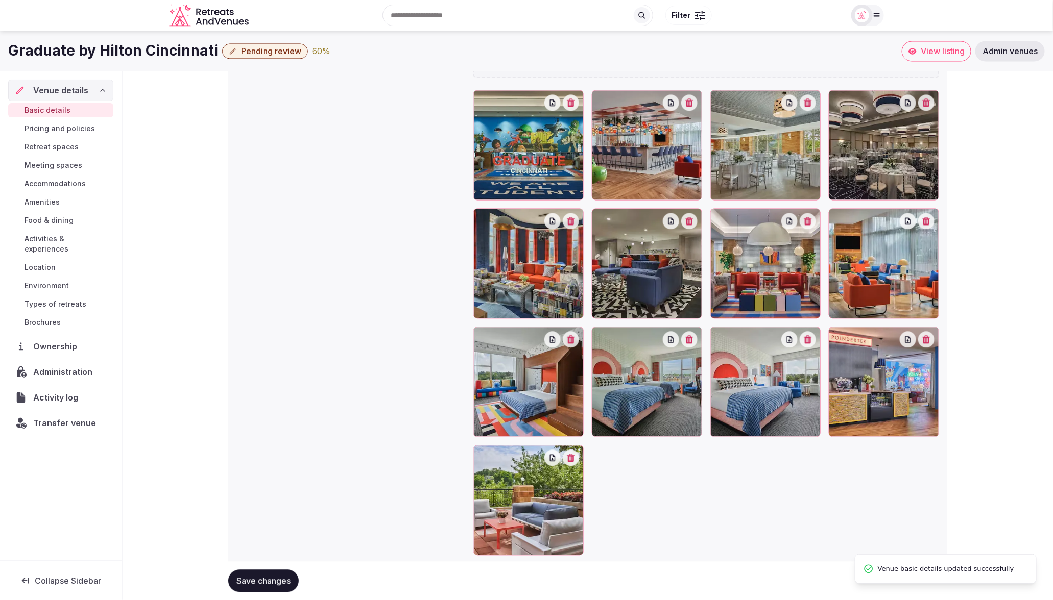
scroll to position [1091, 0]
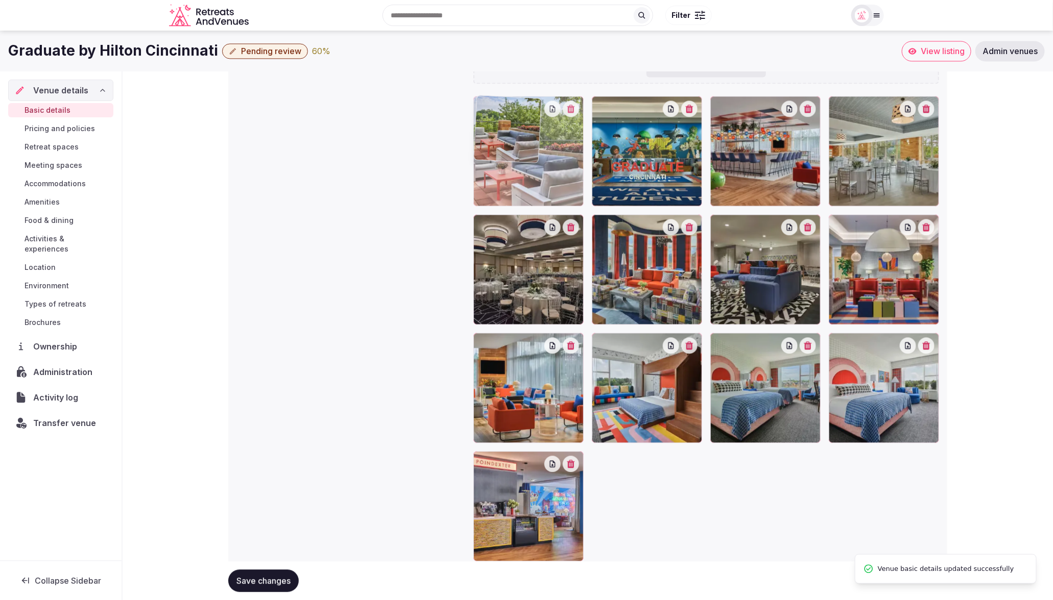
drag, startPoint x: 515, startPoint y: 512, endPoint x: 539, endPoint y: 175, distance: 337.3
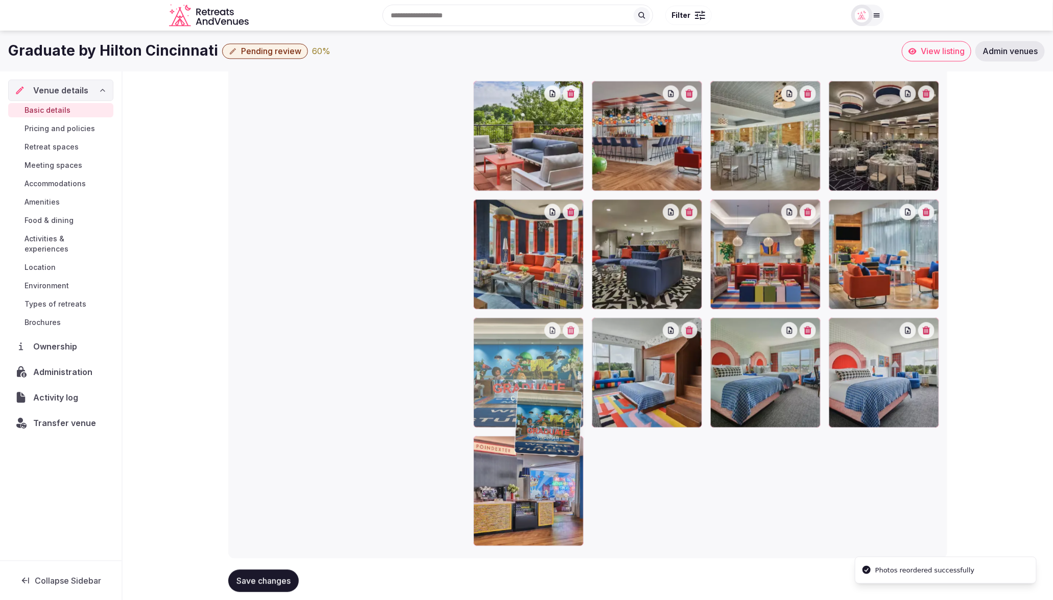
scroll to position [1127, 0]
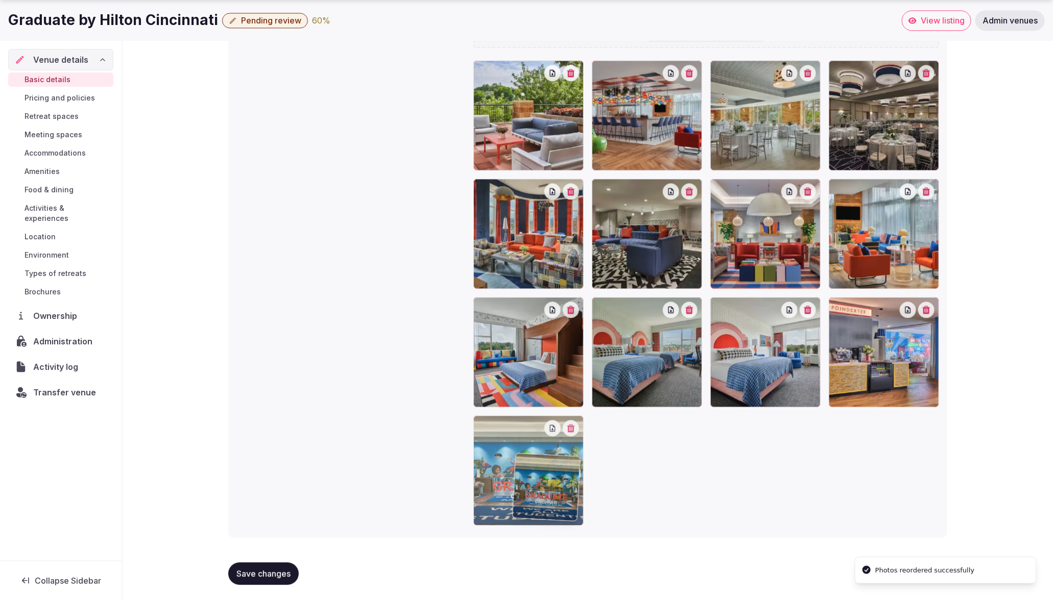
drag, startPoint x: 635, startPoint y: 172, endPoint x: 559, endPoint y: 527, distance: 363.1
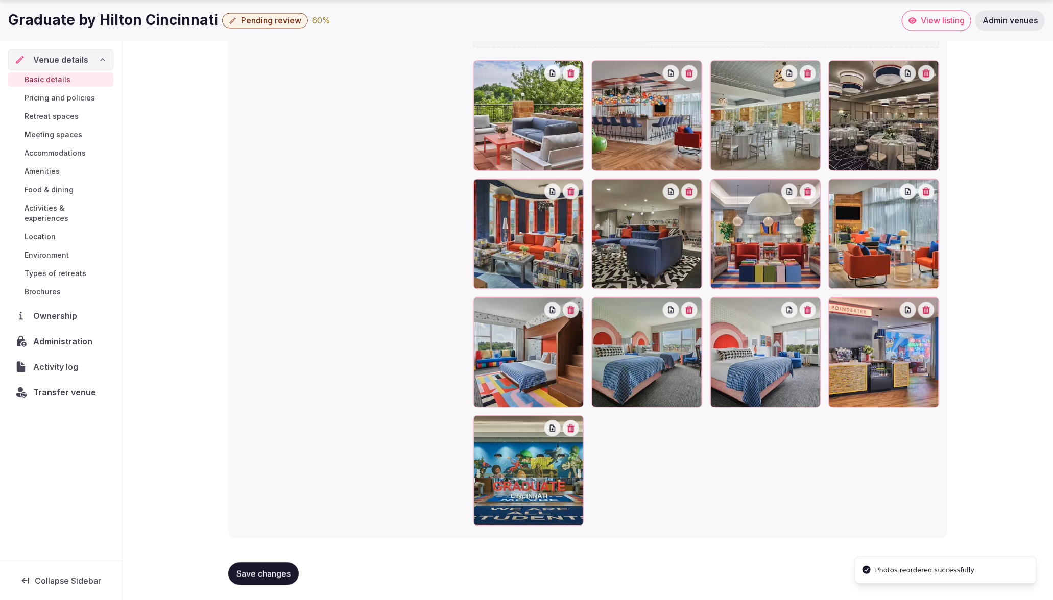
click at [275, 577] on span "Save changes" at bounding box center [263, 574] width 54 height 10
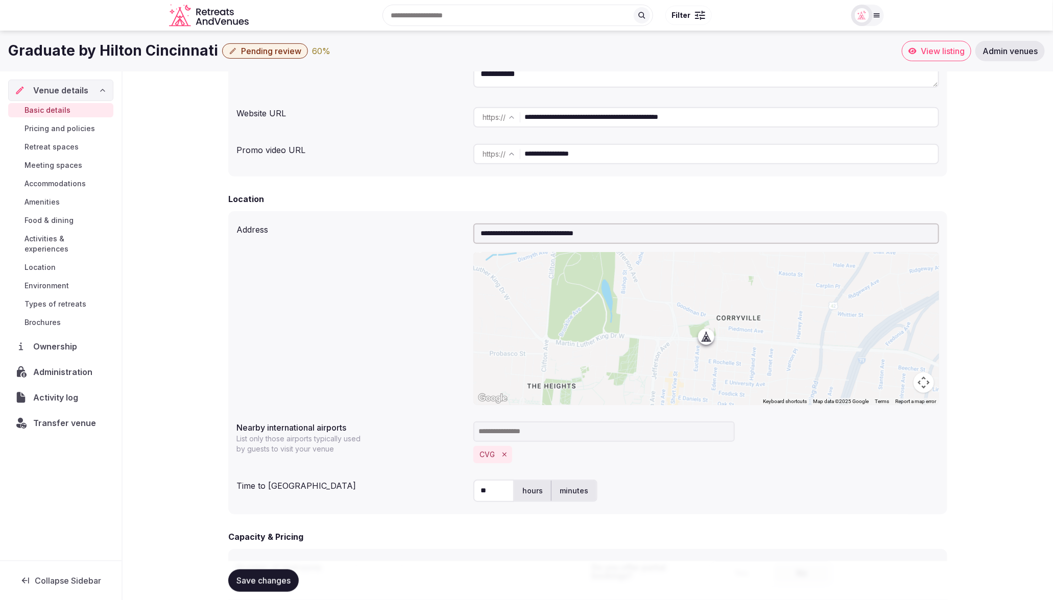
scroll to position [190, 0]
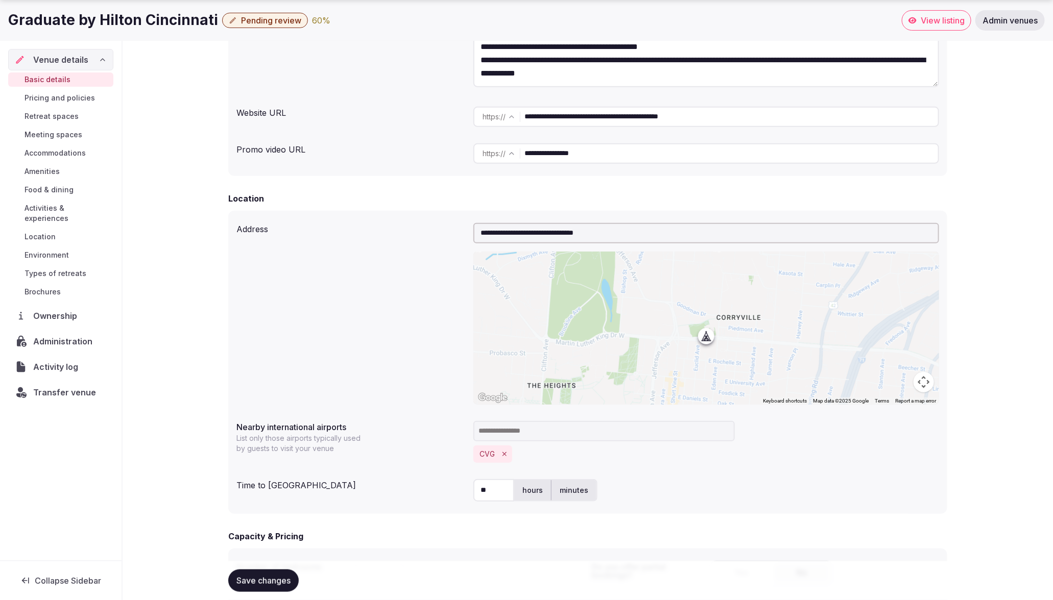
click at [71, 128] on link "Meeting spaces" at bounding box center [60, 135] width 105 height 14
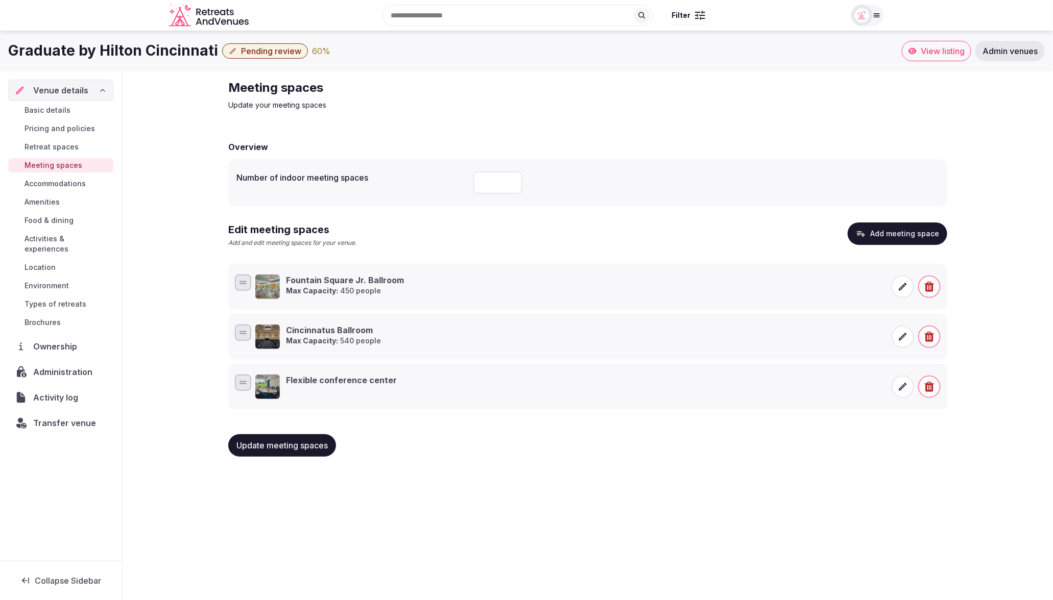
click at [57, 130] on span "Pricing and policies" at bounding box center [60, 129] width 70 height 10
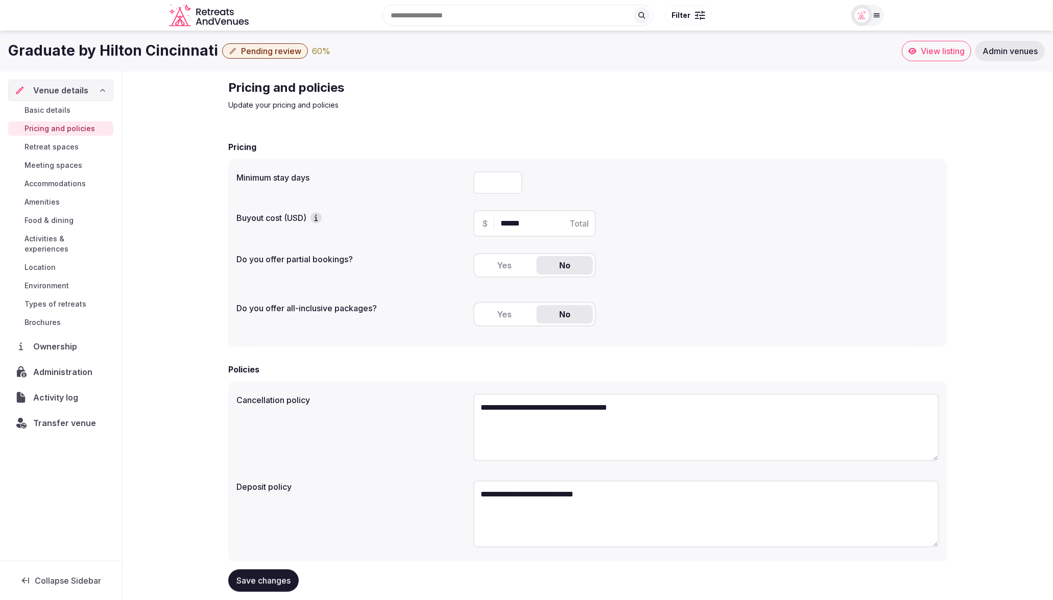
click at [1007, 329] on div "**********" at bounding box center [588, 348] width 930 height 555
click at [55, 163] on span "Meeting spaces" at bounding box center [54, 165] width 58 height 10
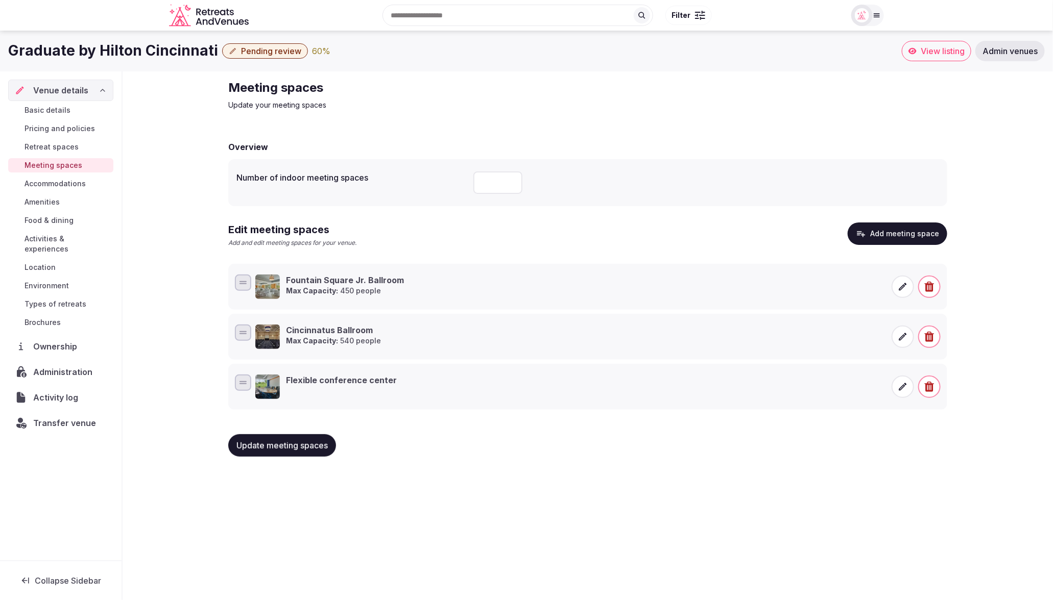
click at [1029, 200] on div "Meeting spaces Update your meeting spaces Overview Number of indoor meeting spa…" at bounding box center [588, 272] width 930 height 402
click at [386, 132] on div "Overview Number of indoor meeting spaces Edit meeting spaces Add and edit meeti…" at bounding box center [587, 298] width 719 height 334
click at [312, 52] on div "60 %" at bounding box center [321, 51] width 18 height 12
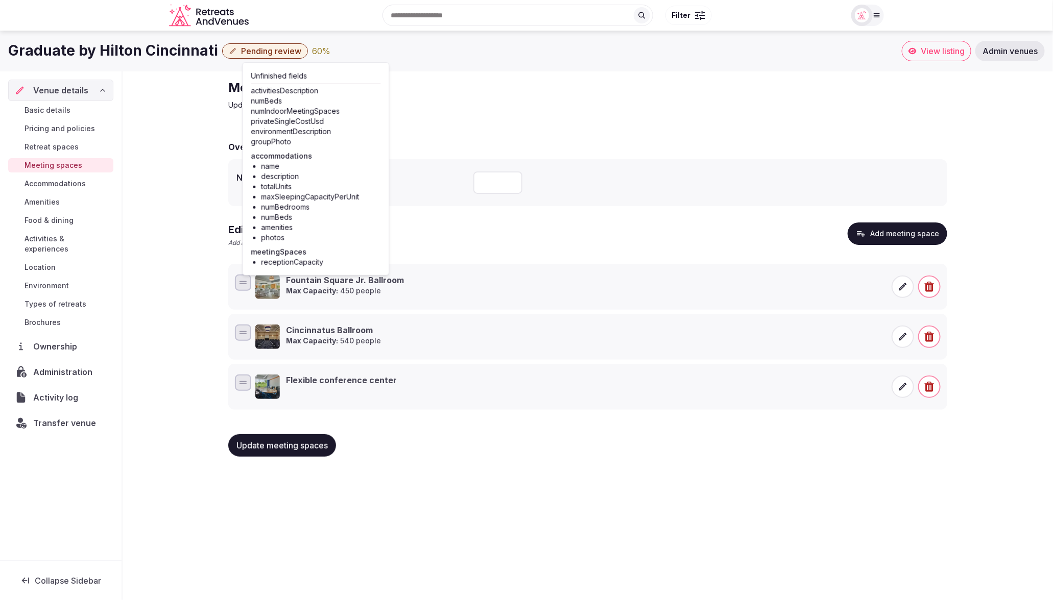
click at [459, 48] on div "Graduate by Hilton Cincinnati Pending review 60 %" at bounding box center [454, 51] width 893 height 20
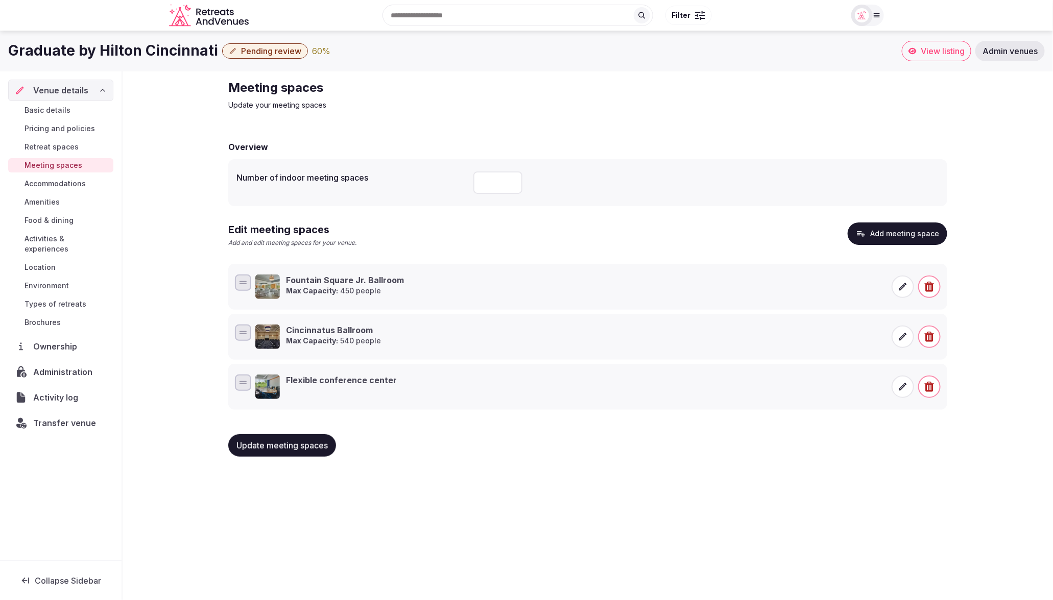
click at [241, 52] on span "Pending review" at bounding box center [271, 51] width 60 height 10
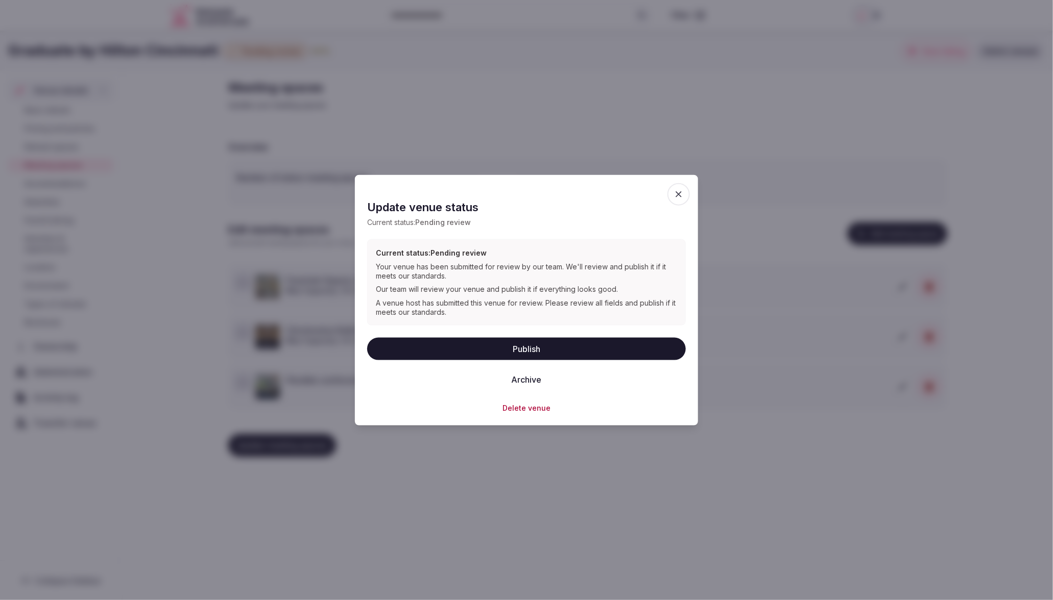
click at [527, 345] on button "Publish" at bounding box center [526, 349] width 319 height 22
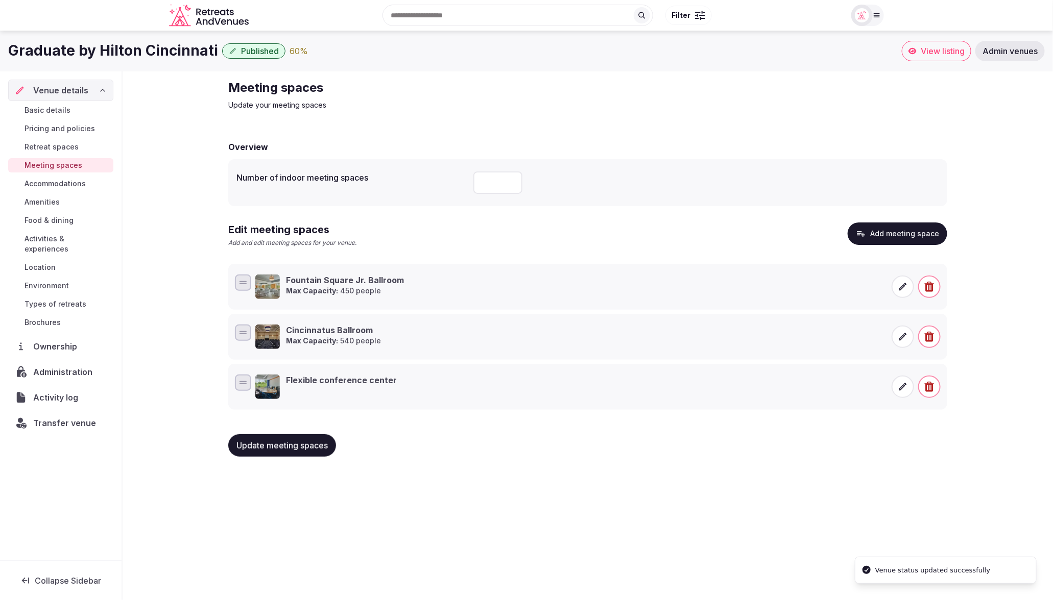
click at [64, 109] on span "Basic details" at bounding box center [48, 110] width 46 height 10
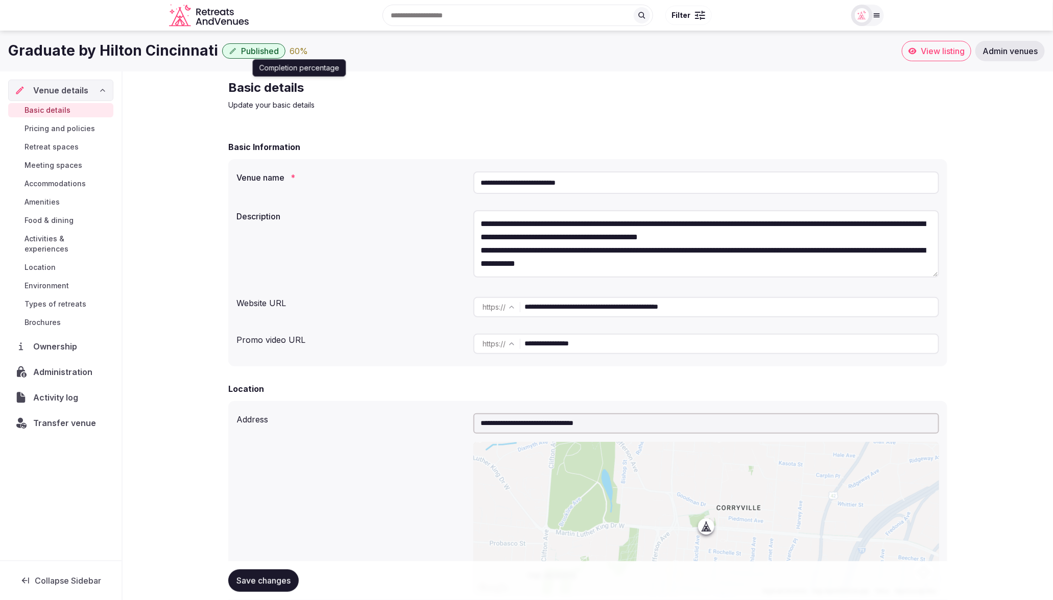
click at [292, 52] on div "60 %" at bounding box center [298, 51] width 18 height 12
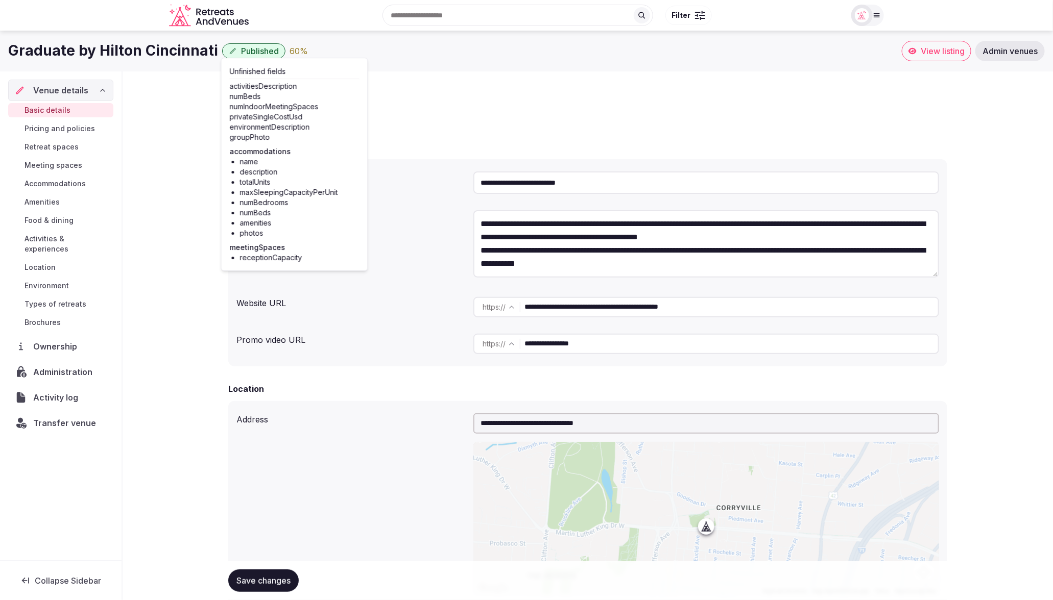
scroll to position [4, 0]
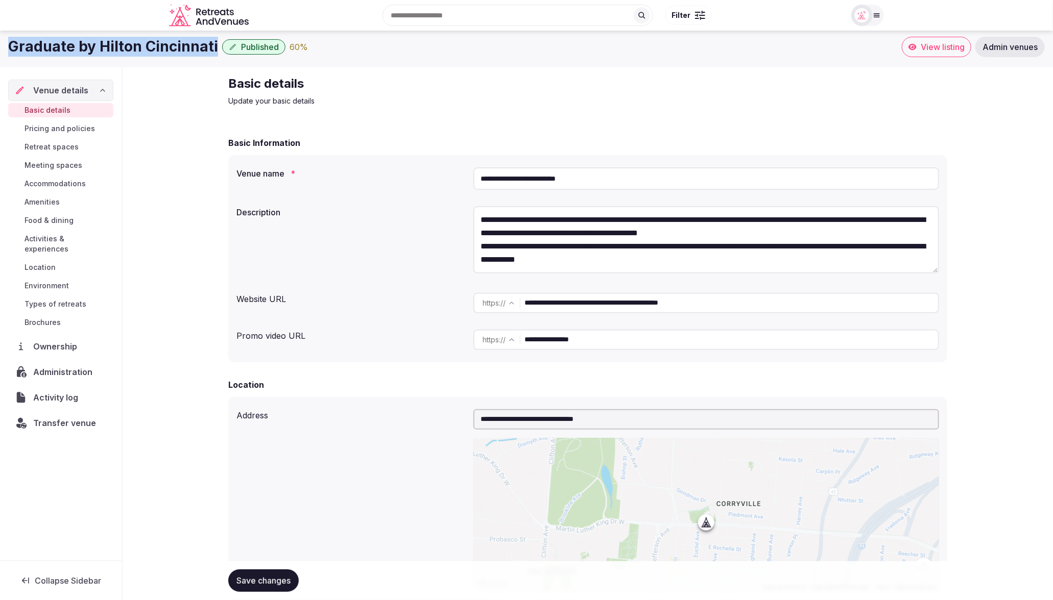
drag, startPoint x: 6, startPoint y: 47, endPoint x: 204, endPoint y: 47, distance: 198.1
click at [212, 48] on div "Graduate by Hilton Cincinnati Published 60 % View listing Admin venues" at bounding box center [526, 47] width 1053 height 20
copy h1 "Graduate by Hilton Cincinnati"
click at [51, 417] on span "Transfer venue" at bounding box center [65, 423] width 62 height 12
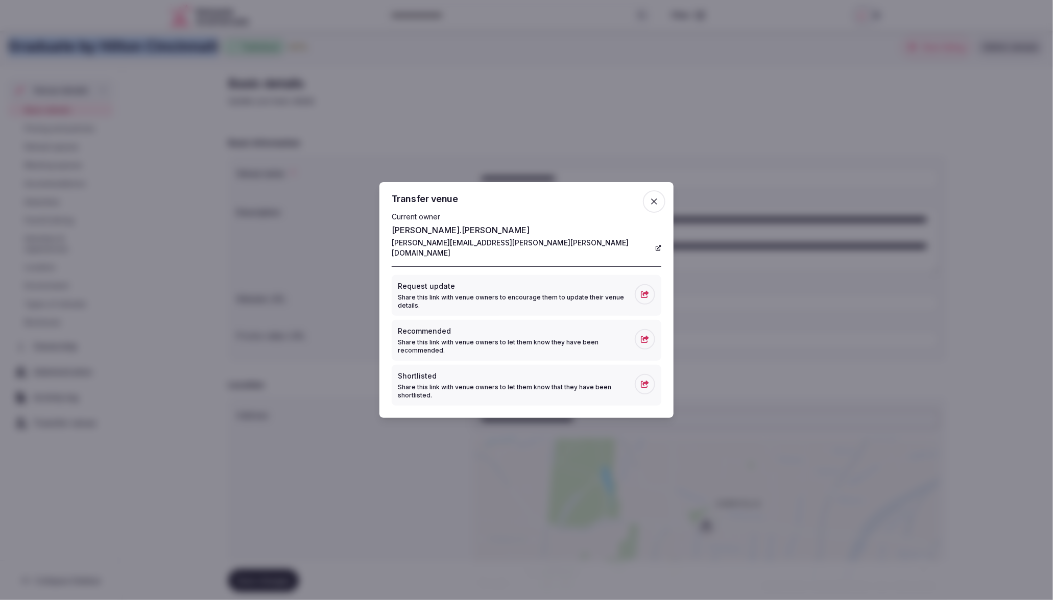
click at [659, 207] on icon "button" at bounding box center [654, 202] width 10 height 10
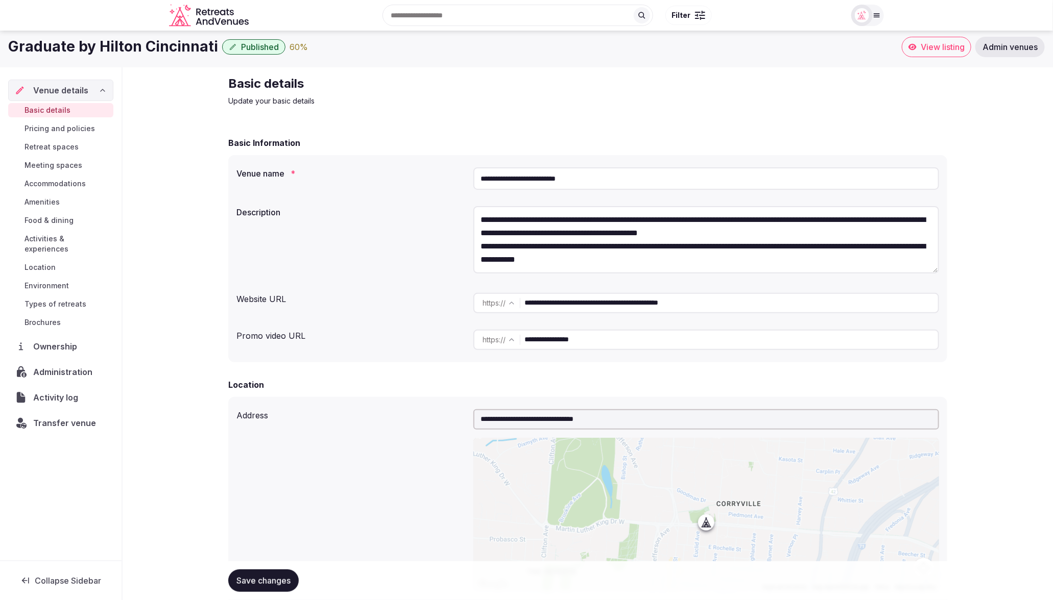
click at [540, 81] on h2 "Basic details" at bounding box center [399, 84] width 343 height 16
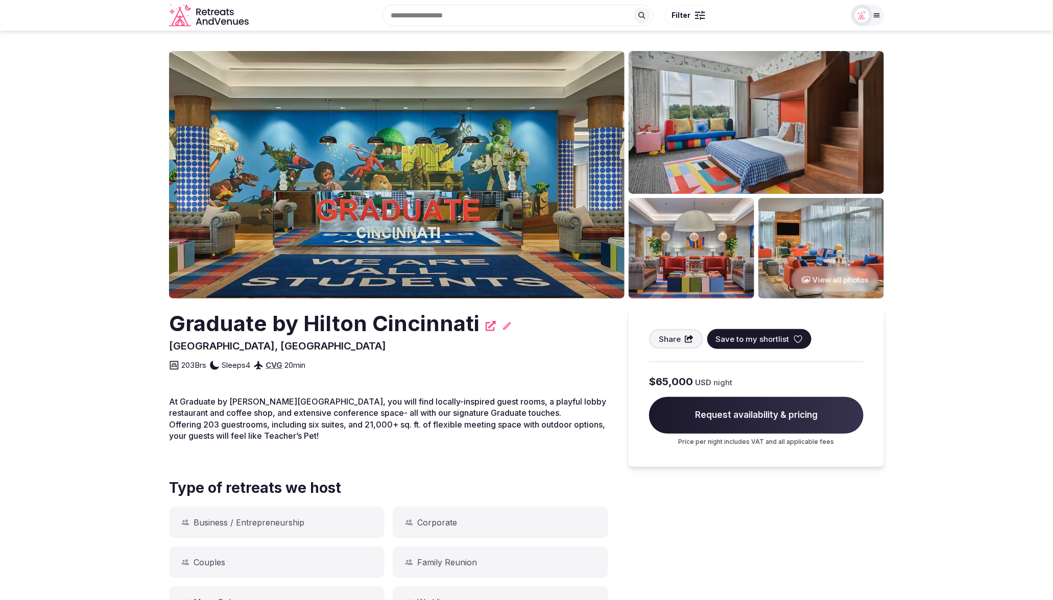
click at [833, 277] on button "View all photos" at bounding box center [834, 279] width 87 height 27
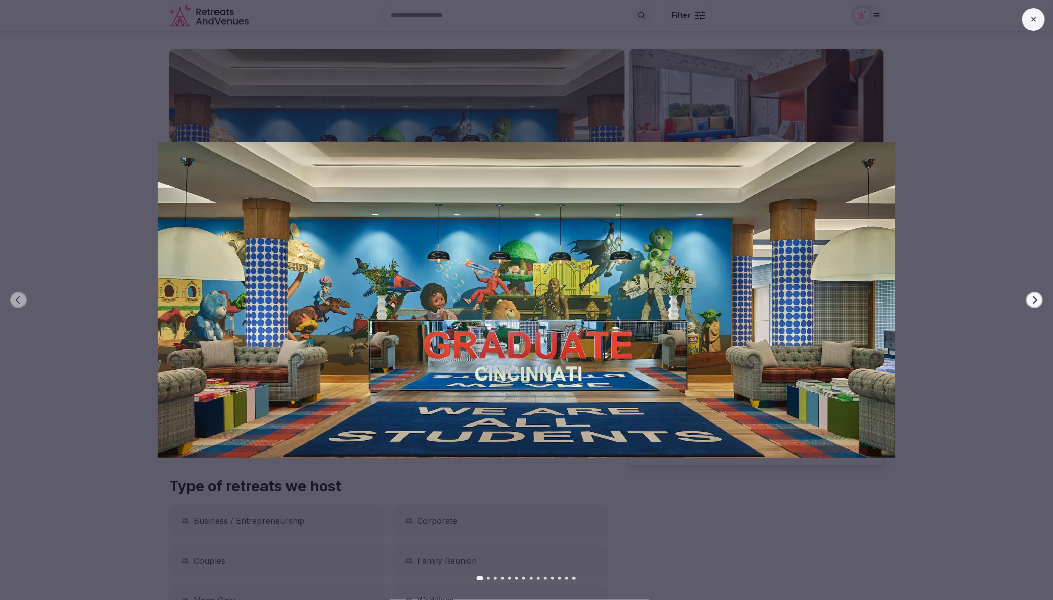
click at [1034, 298] on icon "button" at bounding box center [1035, 300] width 4 height 7
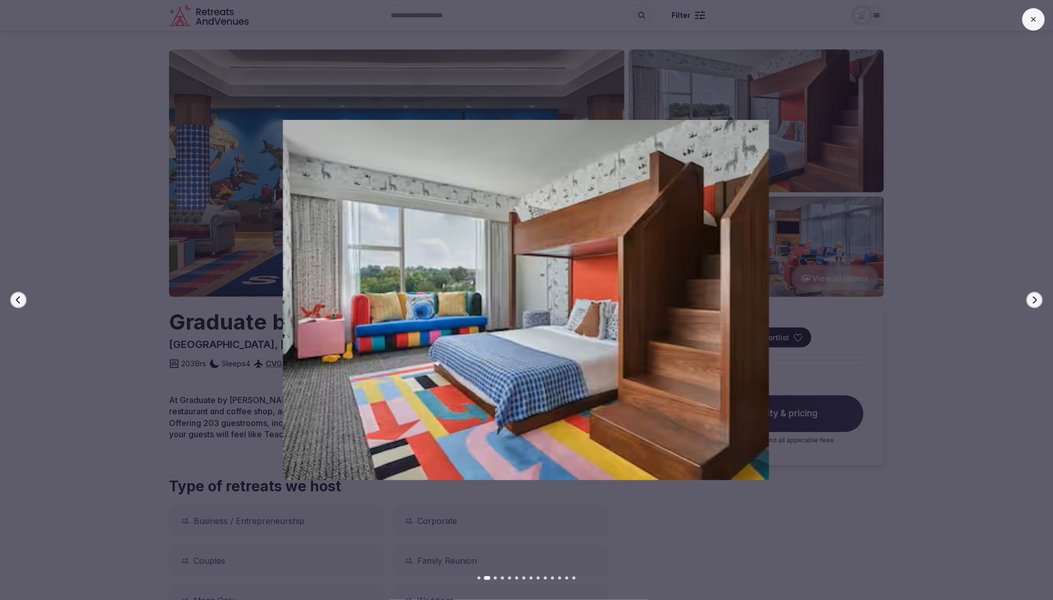
scroll to position [1, 0]
click at [1034, 298] on icon "button" at bounding box center [1035, 300] width 4 height 7
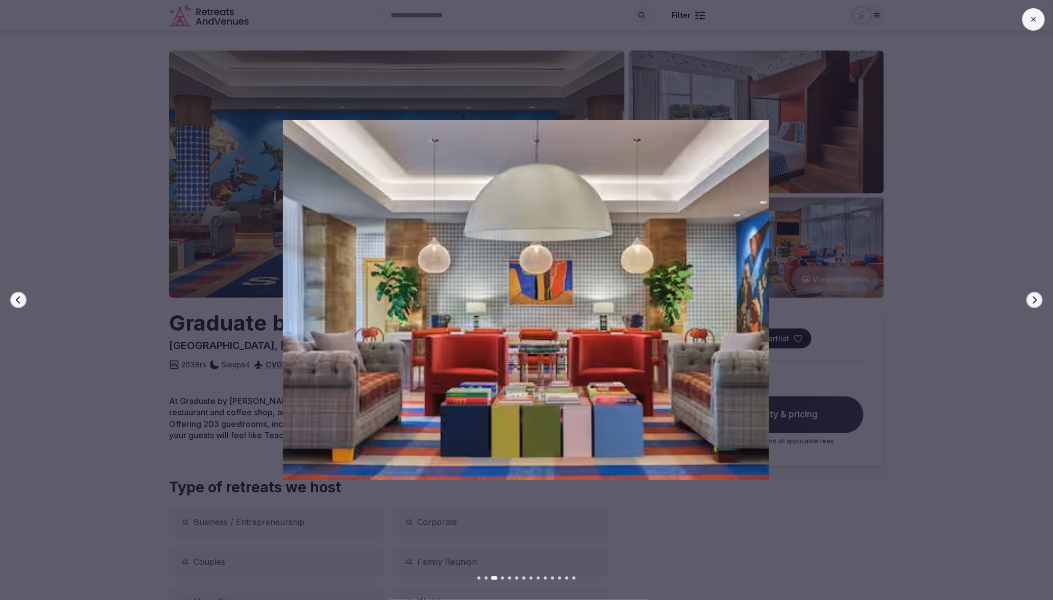
click at [1034, 298] on icon "button" at bounding box center [1035, 300] width 4 height 7
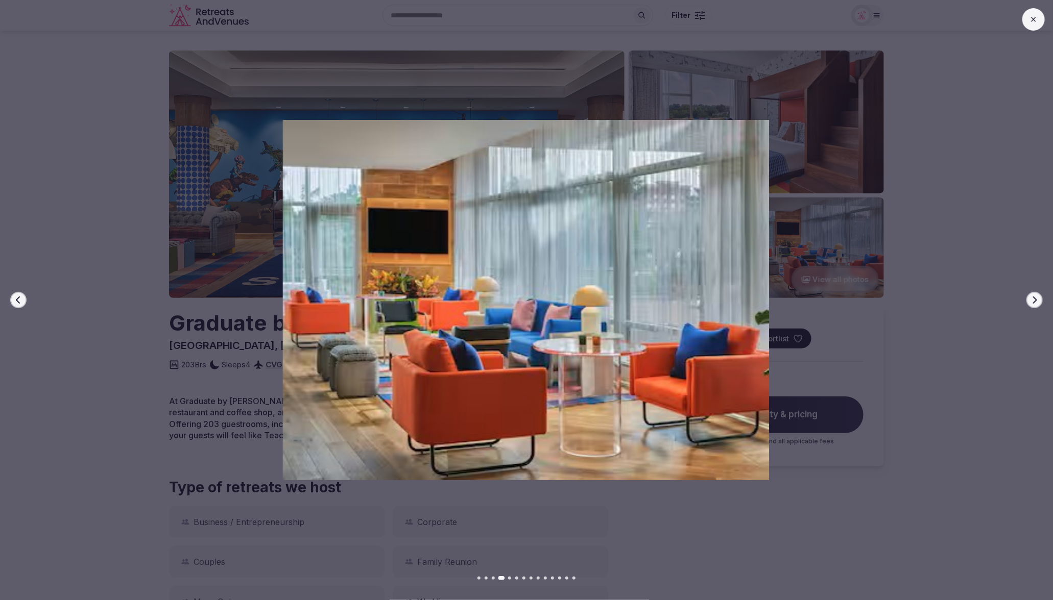
click at [1034, 298] on icon "button" at bounding box center [1035, 300] width 4 height 7
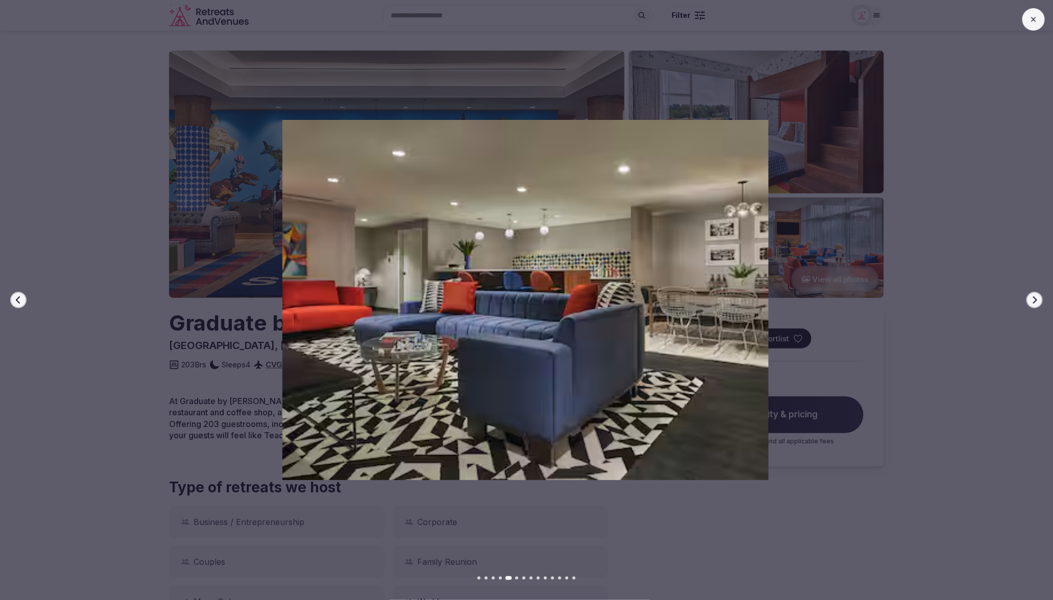
scroll to position [0, 0]
click at [1034, 298] on icon "button" at bounding box center [1035, 300] width 4 height 7
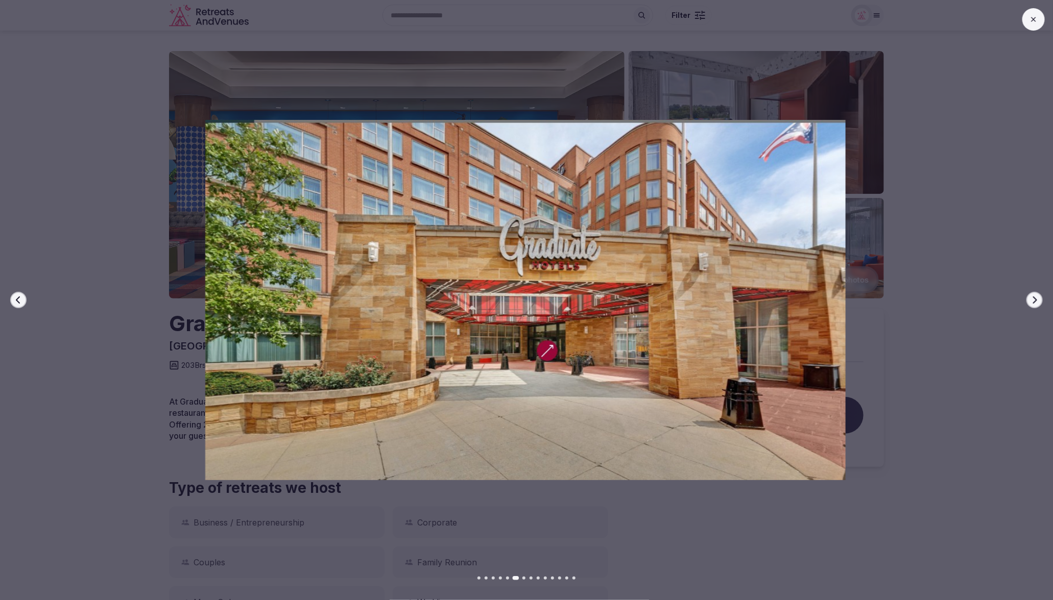
click at [1036, 23] on icon at bounding box center [1033, 19] width 8 height 8
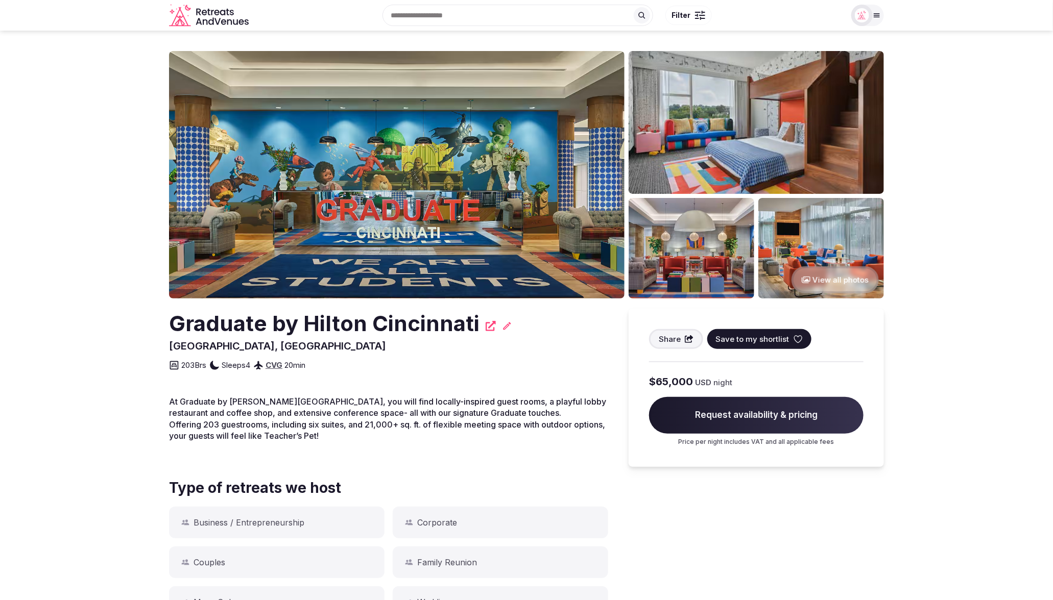
click at [363, 221] on img at bounding box center [396, 175] width 455 height 248
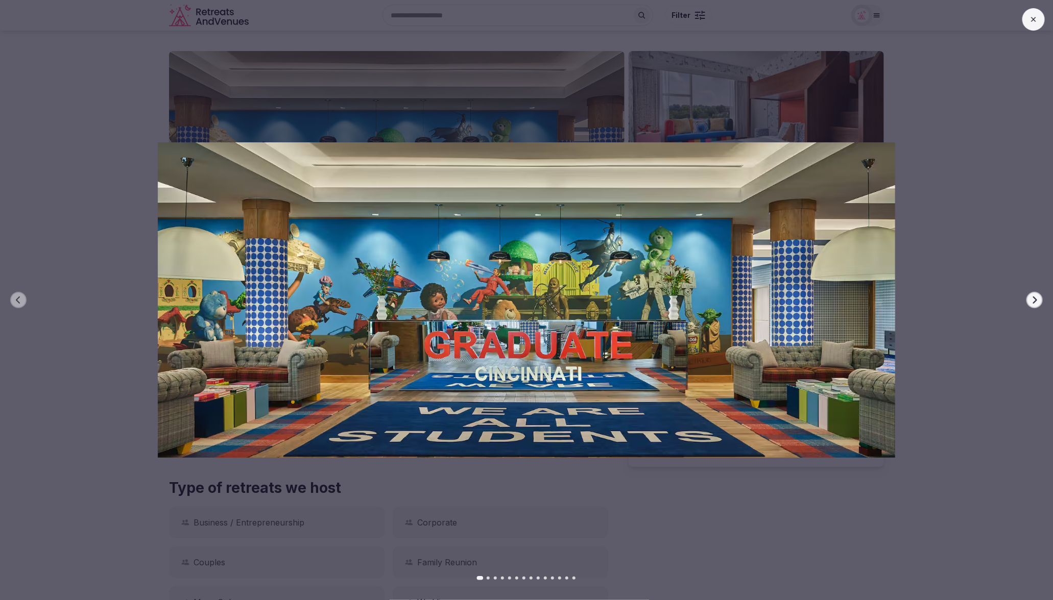
click at [1036, 21] on icon at bounding box center [1033, 19] width 8 height 8
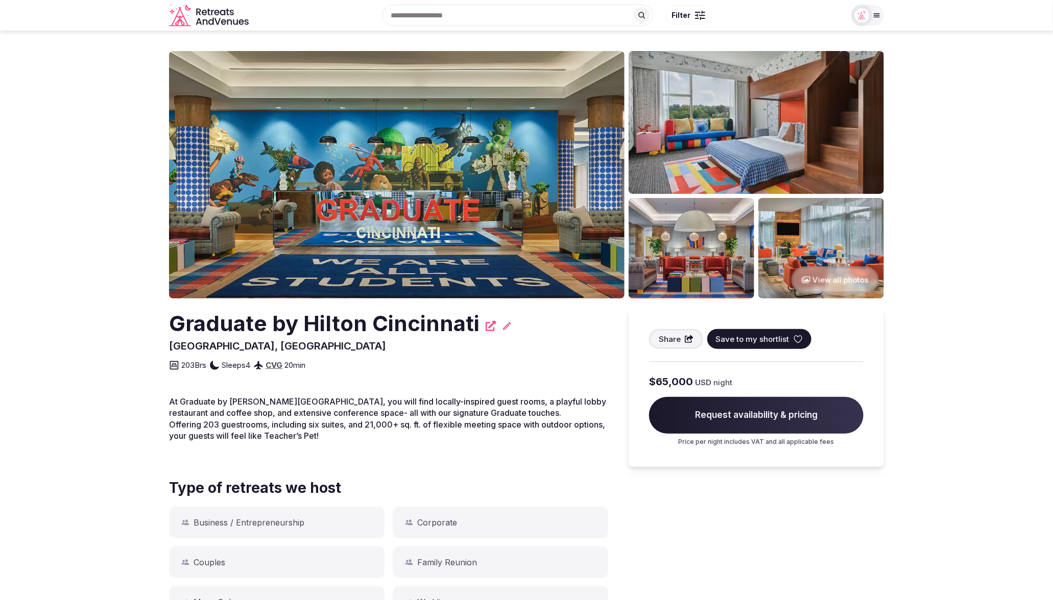
click at [943, 173] on section "View all photos Graduate by Hilton Cincinnati Cincinnati, United States Share S…" at bounding box center [526, 535] width 1053 height 1008
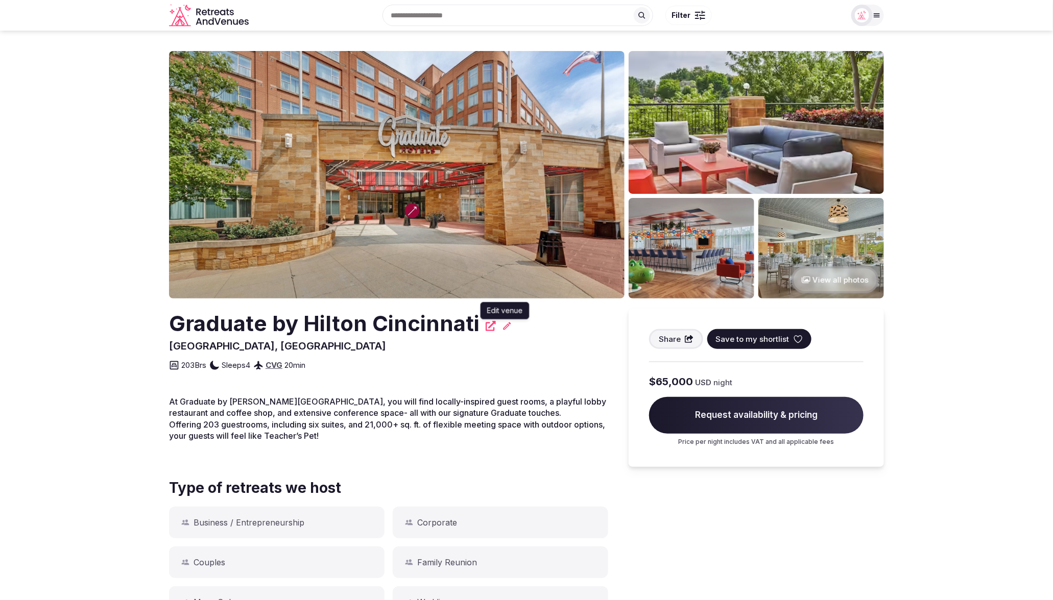
click at [504, 327] on icon at bounding box center [507, 326] width 8 height 8
